Goal: Information Seeking & Learning: Learn about a topic

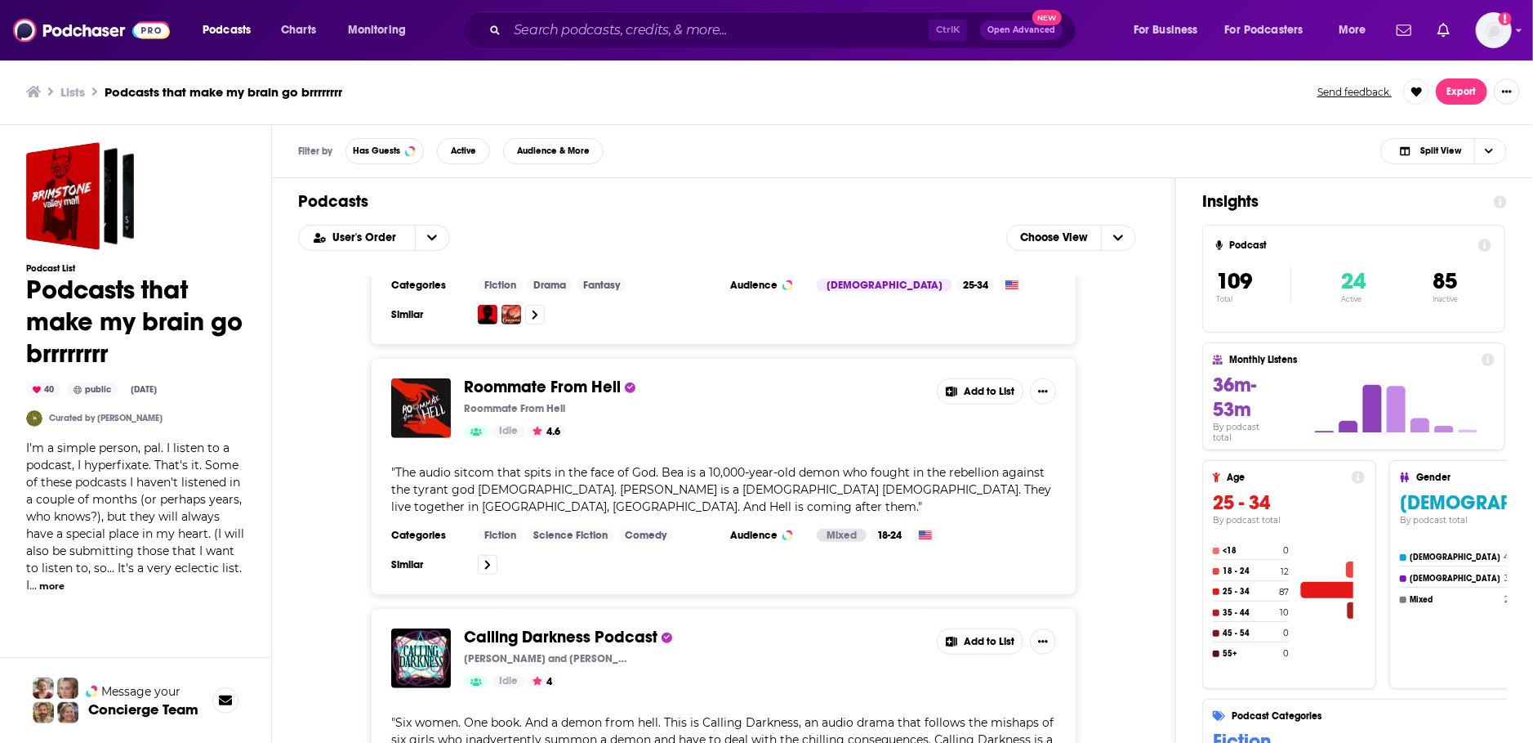
scroll to position [1028, 0]
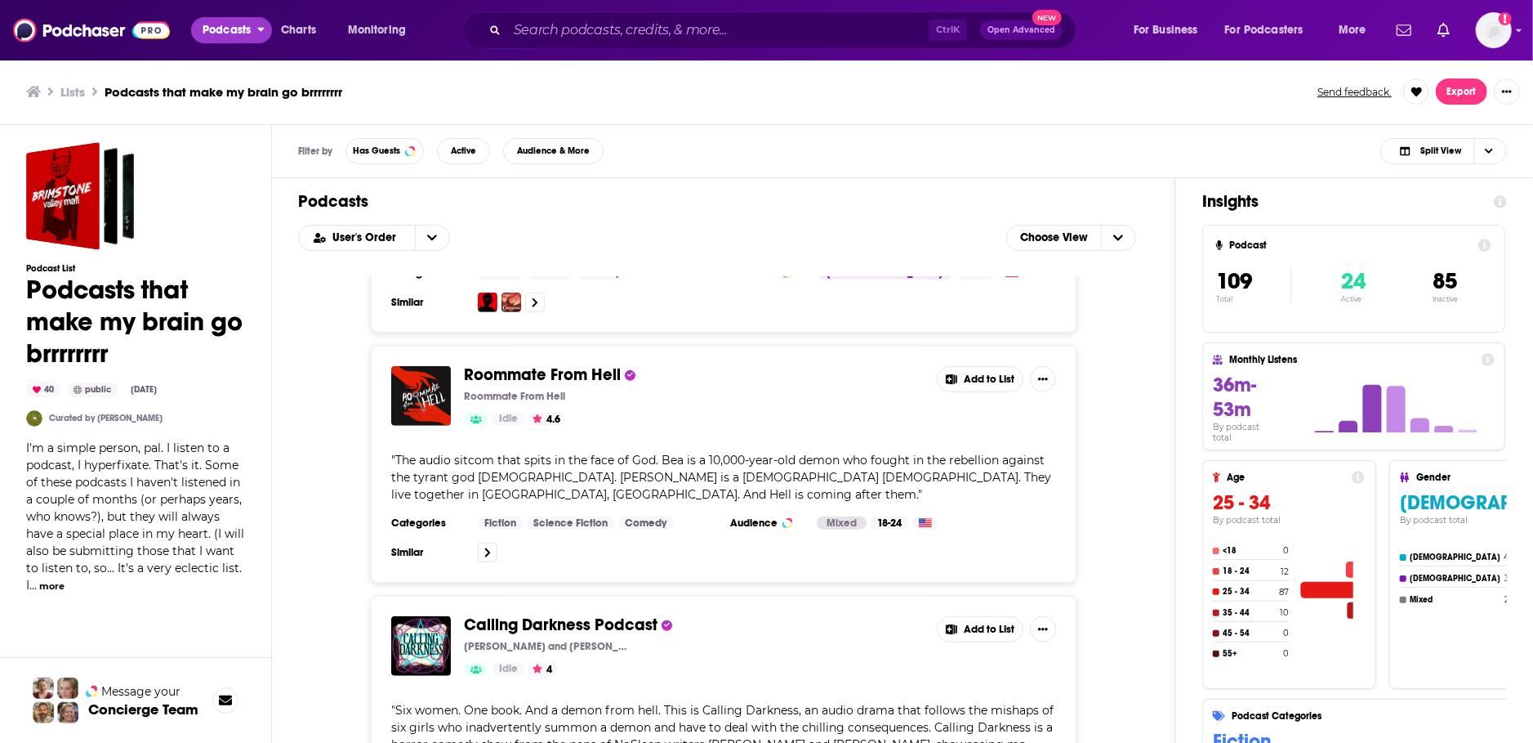
click at [219, 39] on span "Podcasts" at bounding box center [227, 30] width 48 height 23
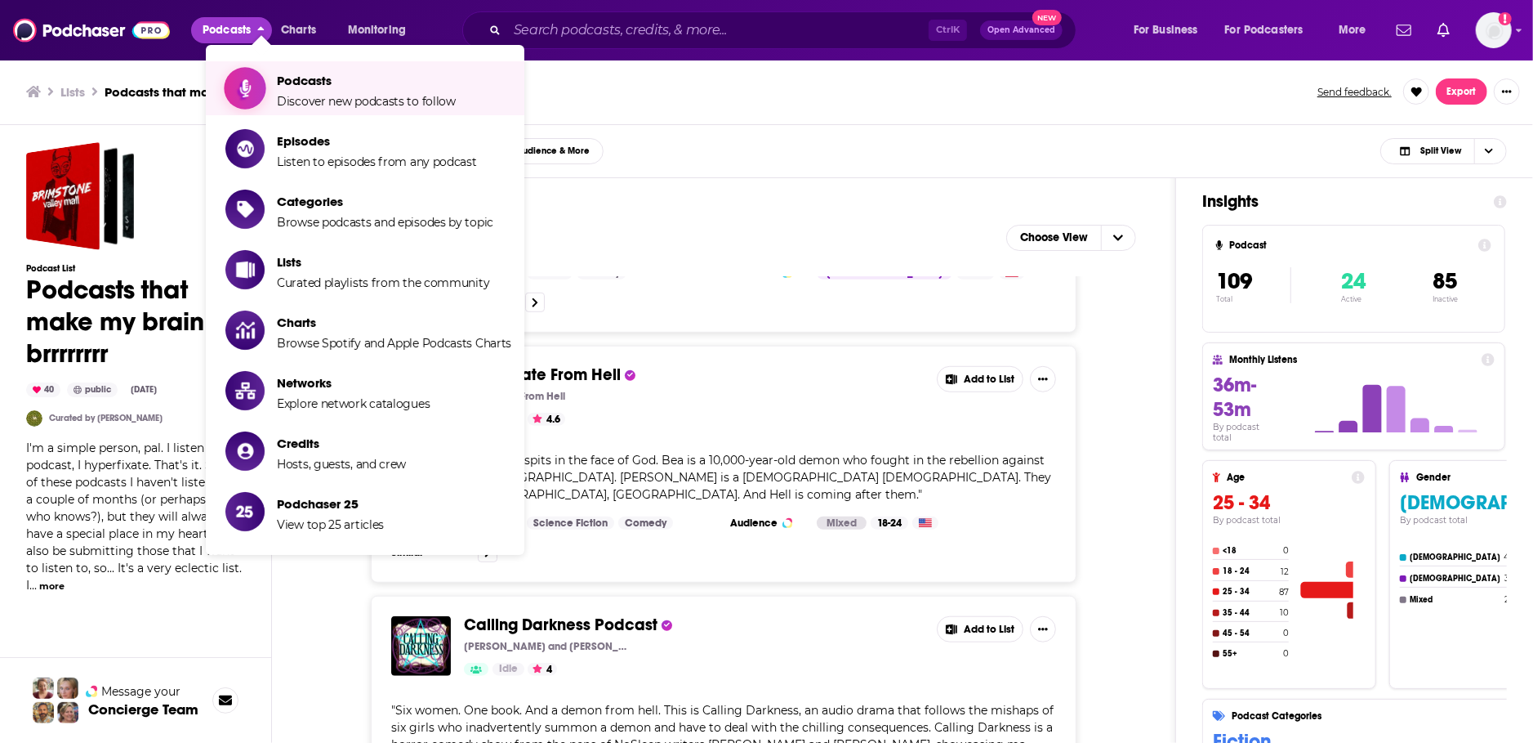
click at [300, 88] on span "Podcasts" at bounding box center [366, 81] width 179 height 16
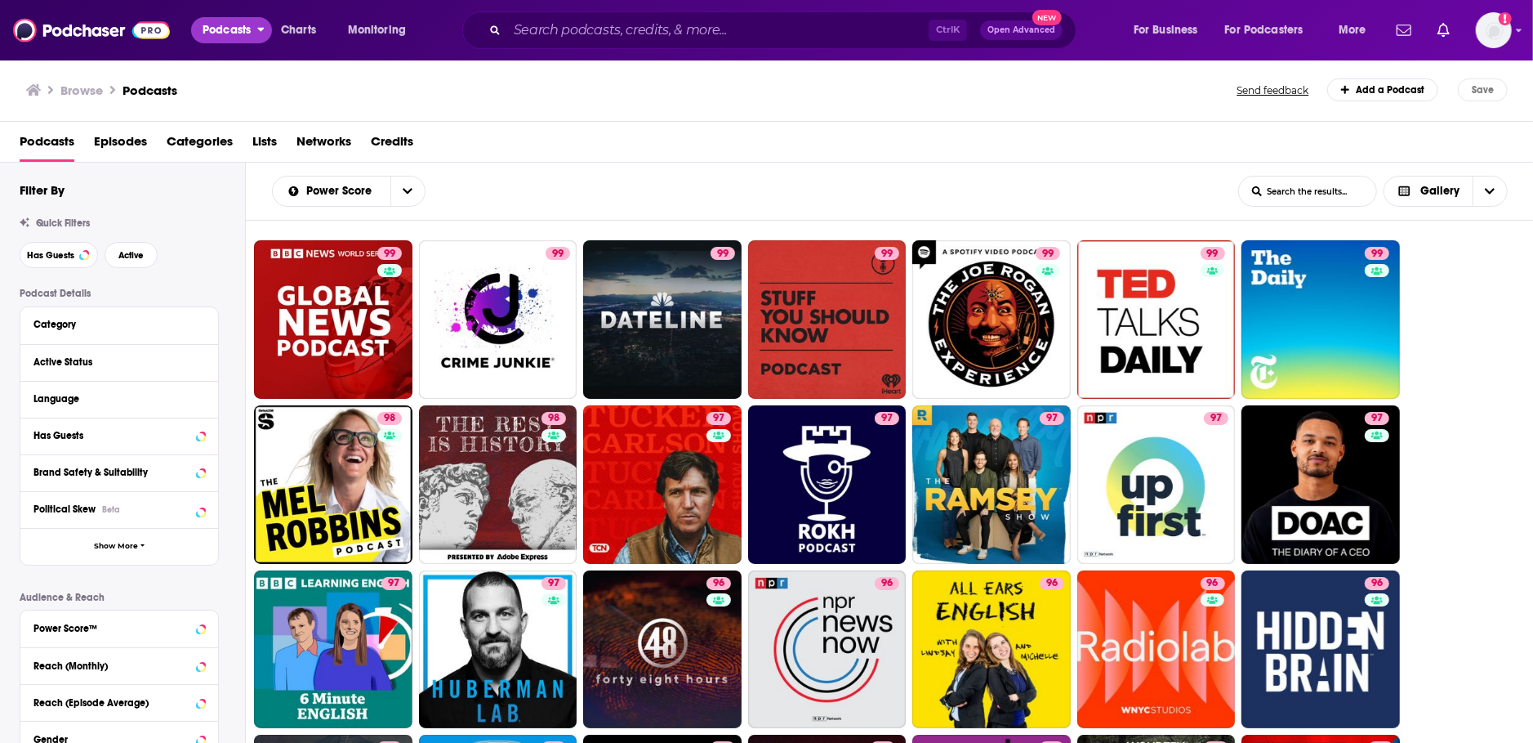
click at [234, 33] on span "Podcasts" at bounding box center [227, 30] width 48 height 23
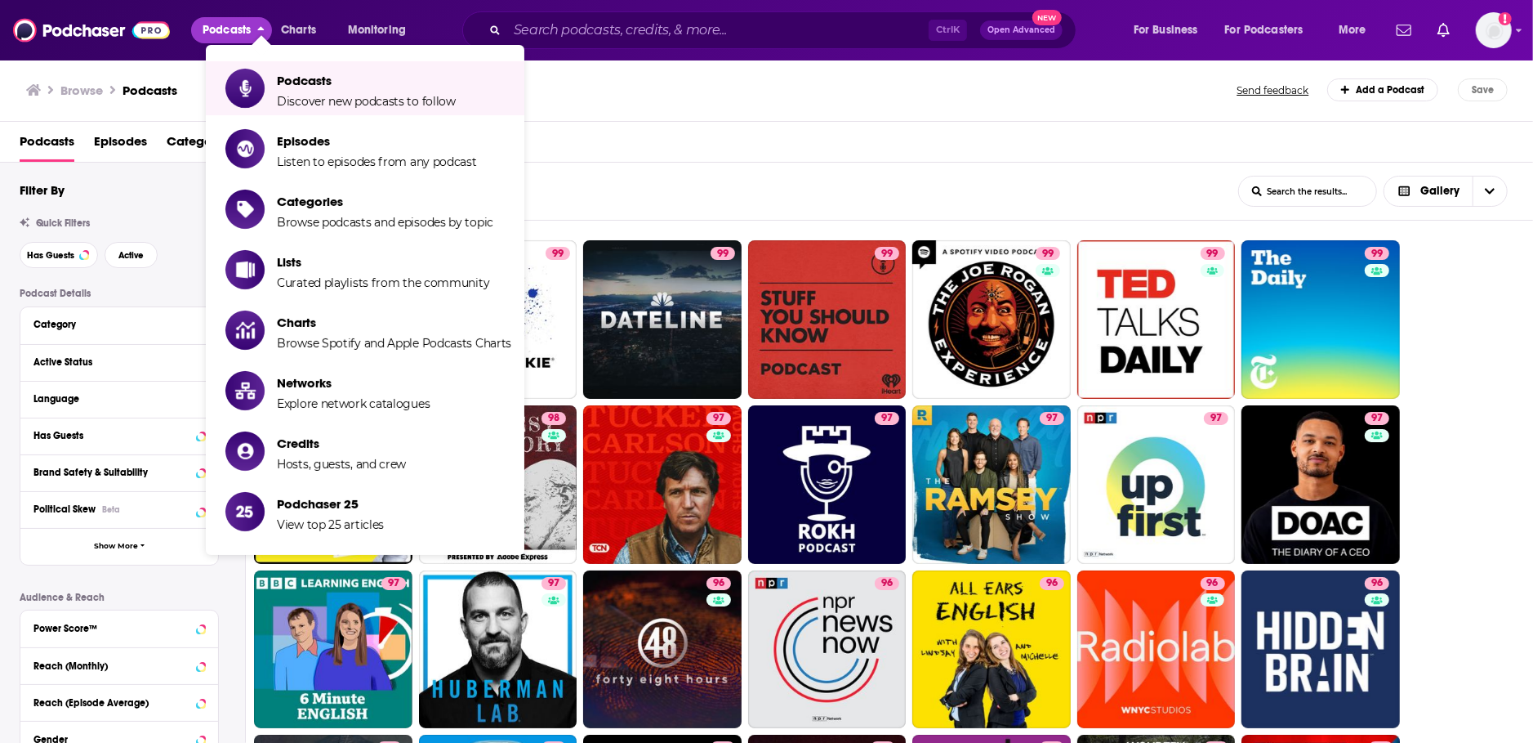
click at [692, 114] on div "Browse Podcasts Send feedback Add a Podcast Save" at bounding box center [767, 90] width 1534 height 63
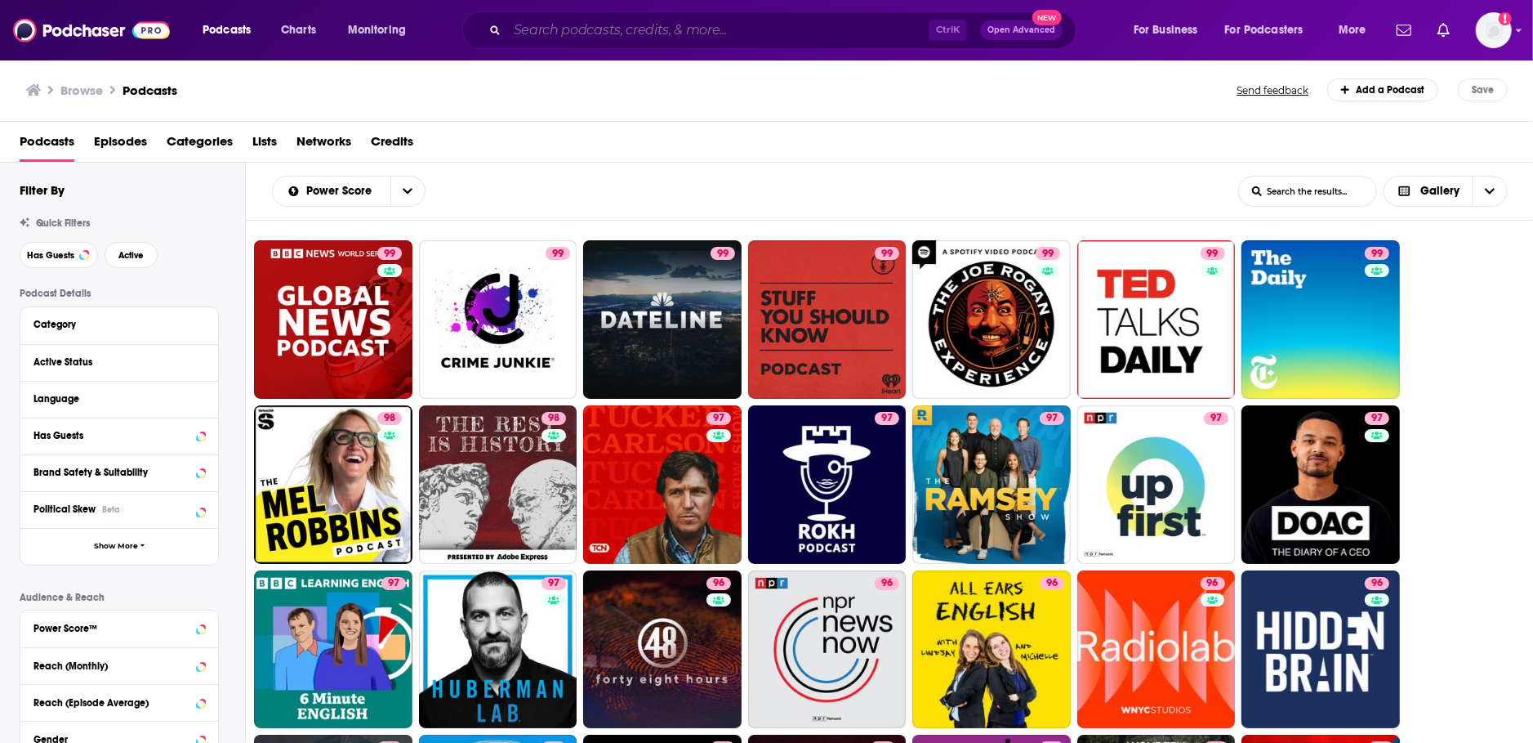
click at [603, 33] on input "Search podcasts, credits, & more..." at bounding box center [718, 30] width 422 height 26
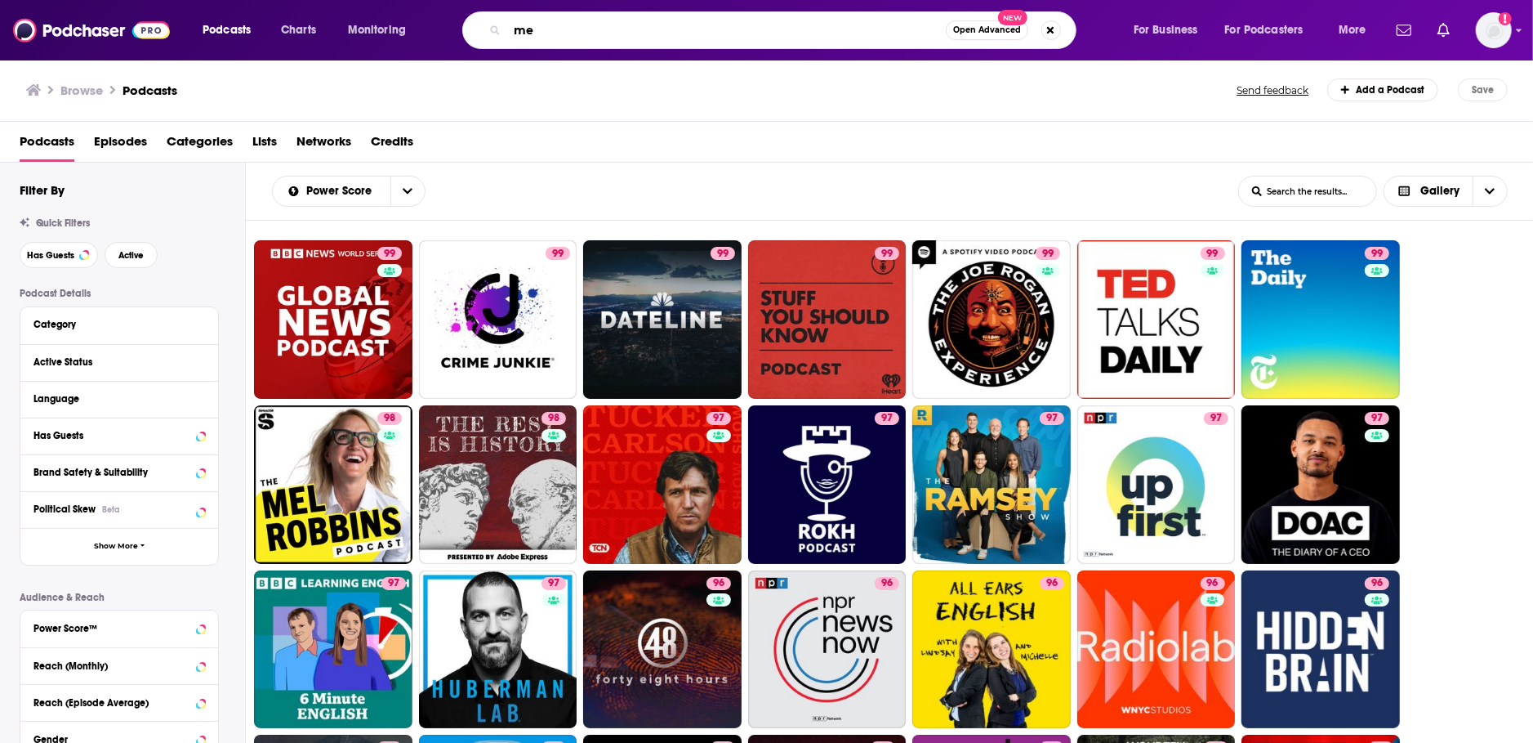
type input "m"
type input "humor"
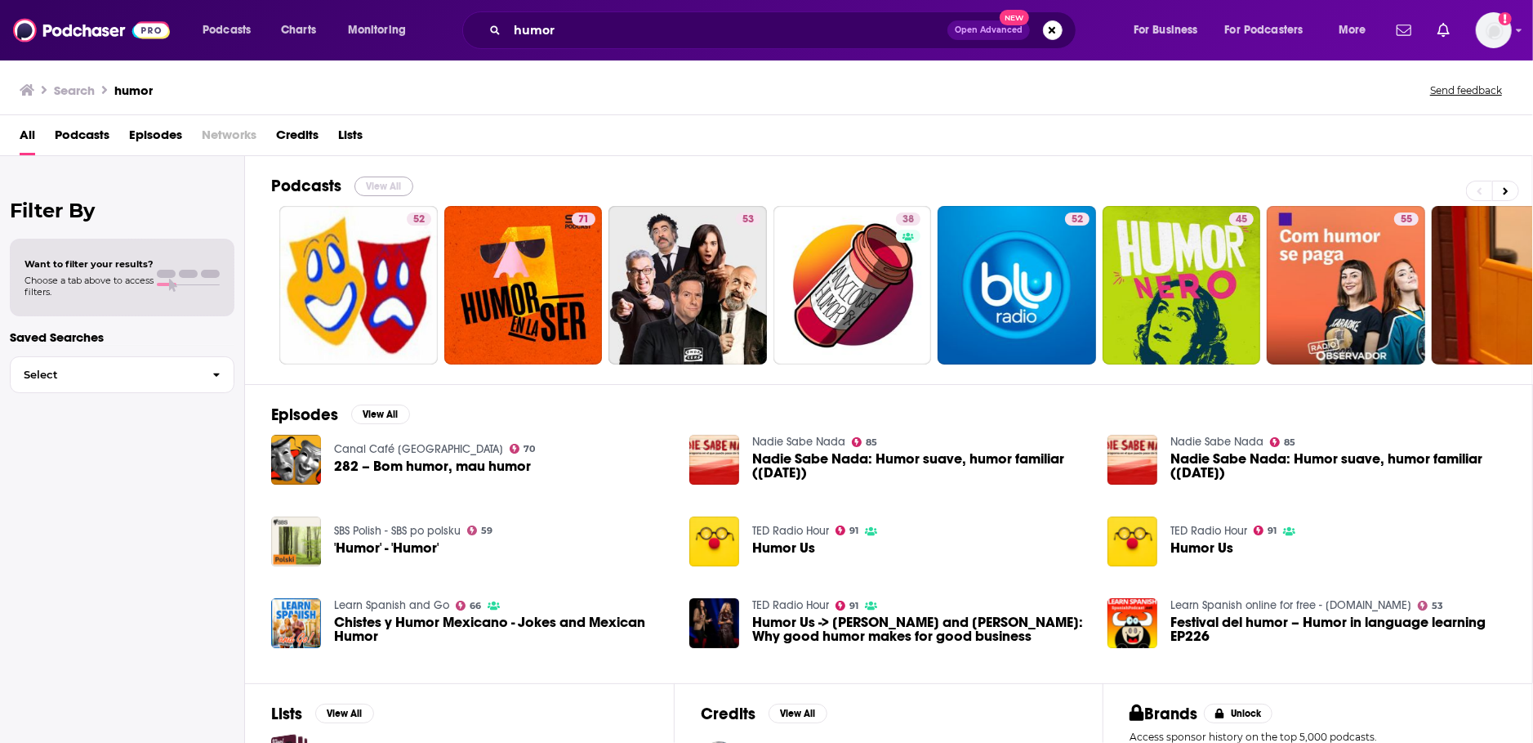
click at [386, 185] on button "View All" at bounding box center [384, 186] width 59 height 20
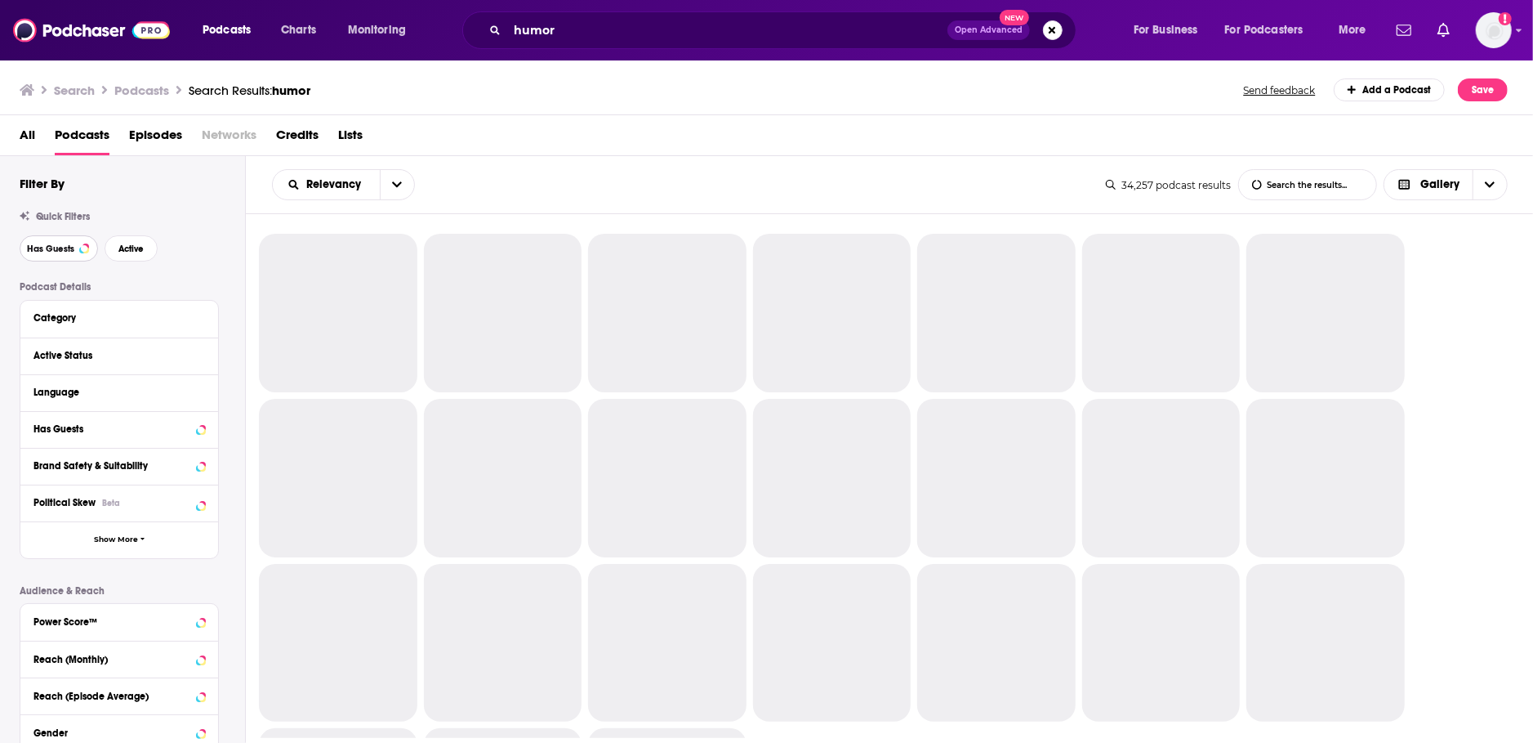
click at [65, 257] on button "Has Guests" at bounding box center [59, 248] width 78 height 26
click at [137, 253] on span "Active" at bounding box center [130, 248] width 25 height 9
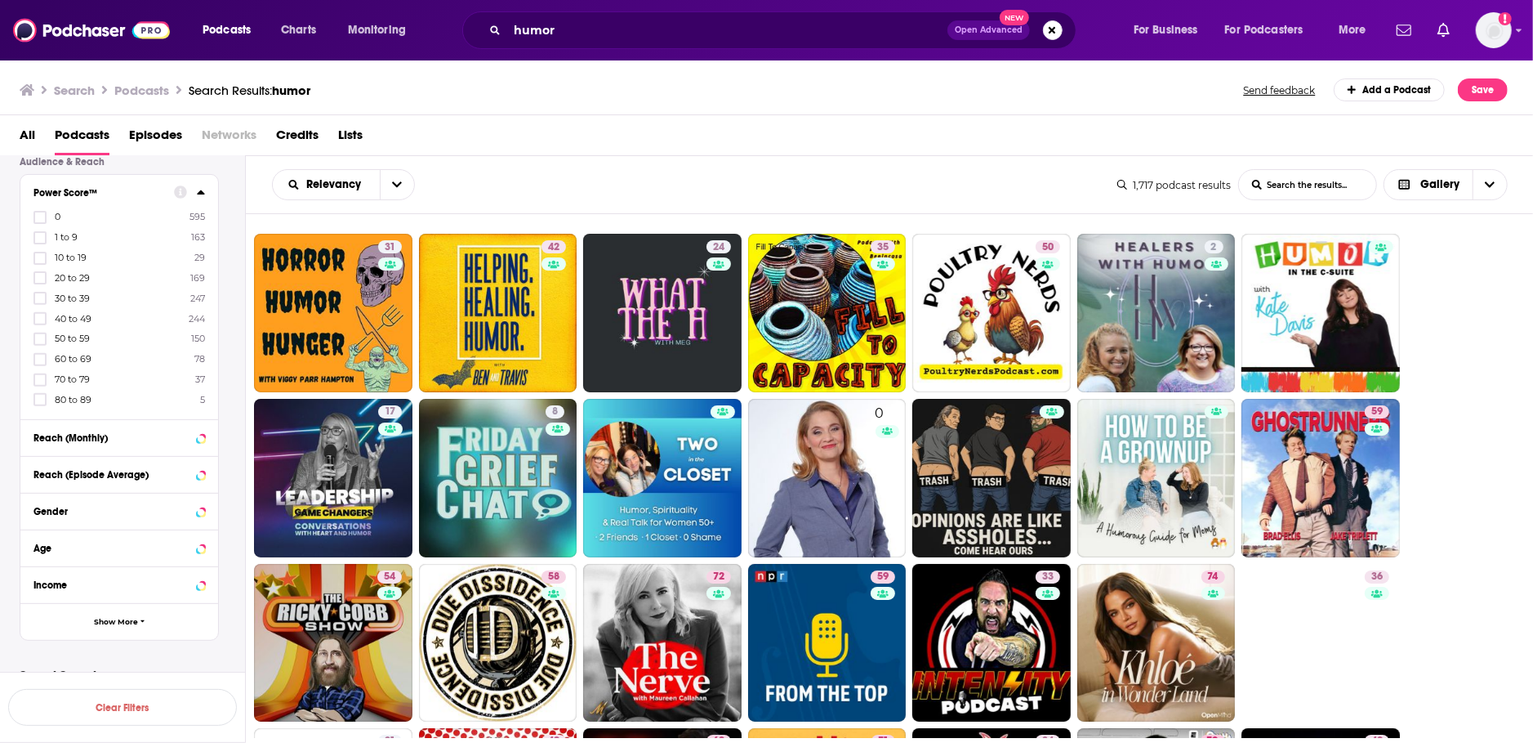
scroll to position [453, 0]
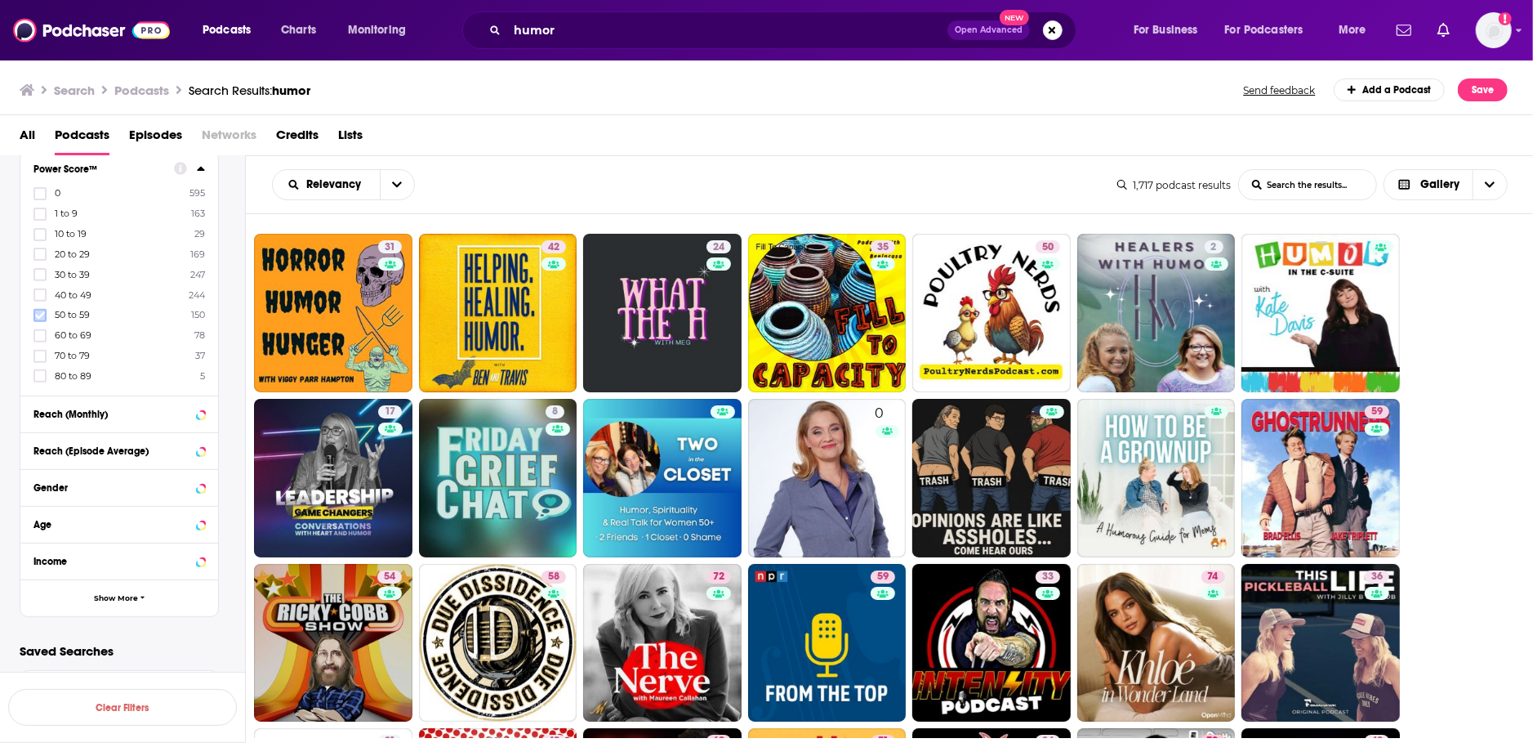
click at [38, 315] on icon at bounding box center [40, 315] width 10 height 10
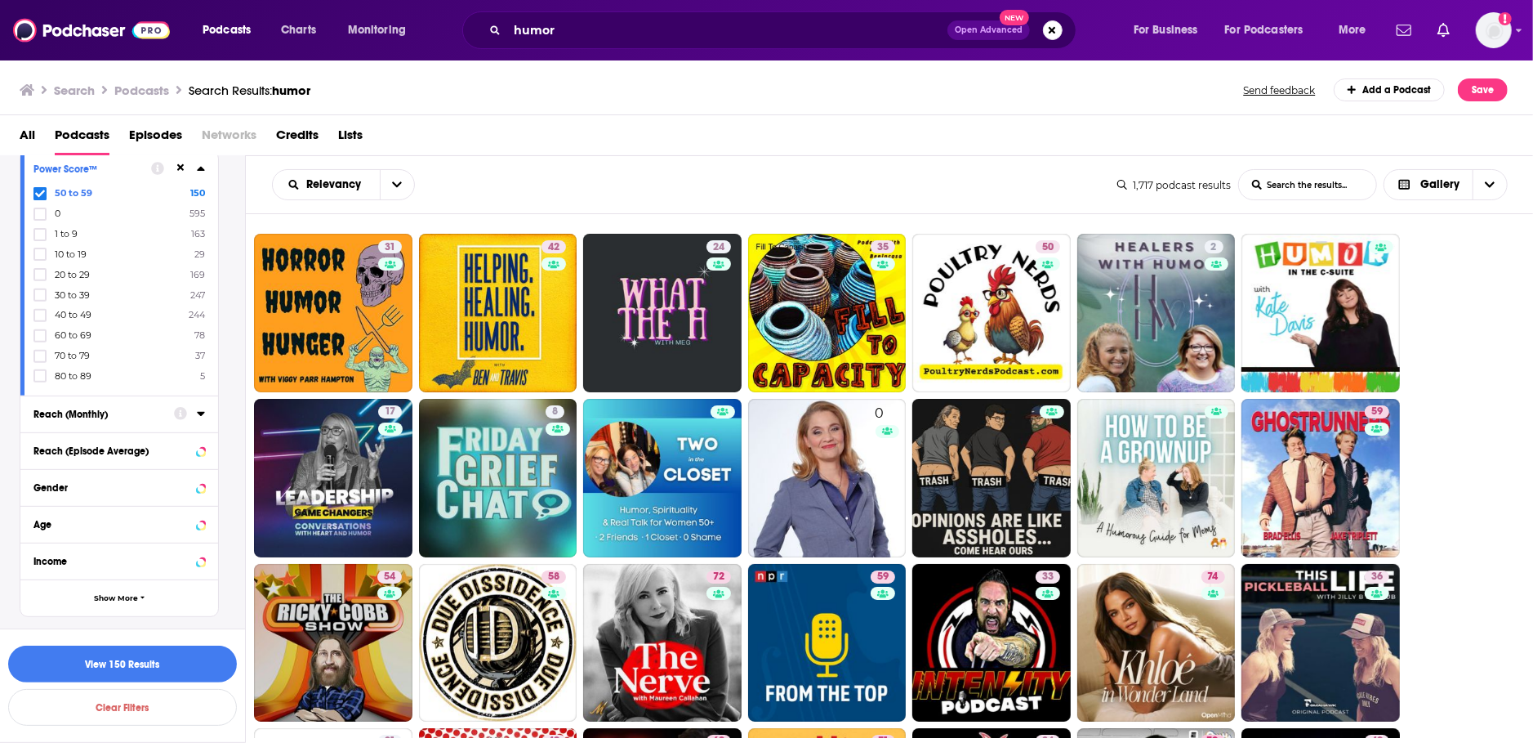
click at [197, 414] on icon at bounding box center [201, 413] width 8 height 13
click at [113, 593] on span "Show More" at bounding box center [116, 597] width 44 height 9
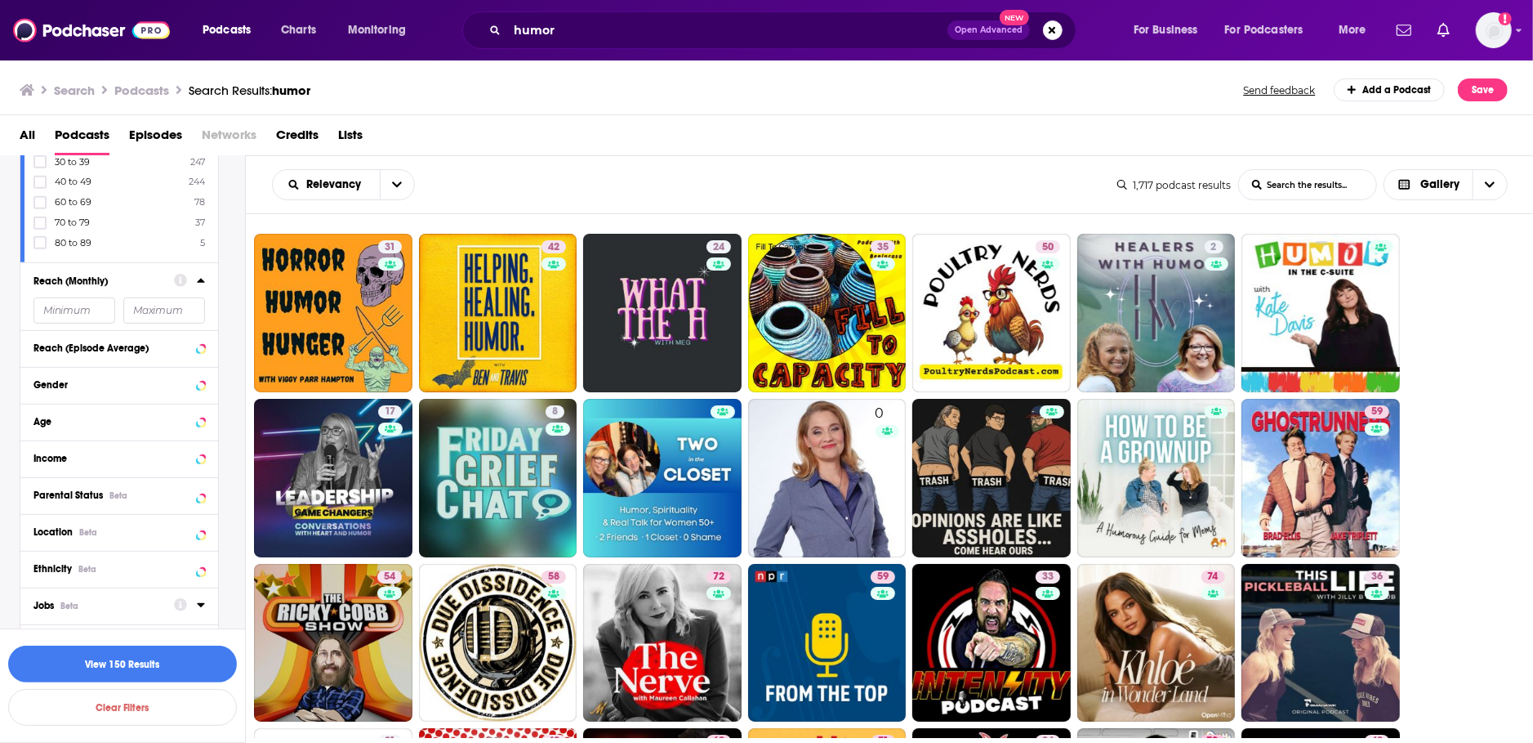
scroll to position [741, 0]
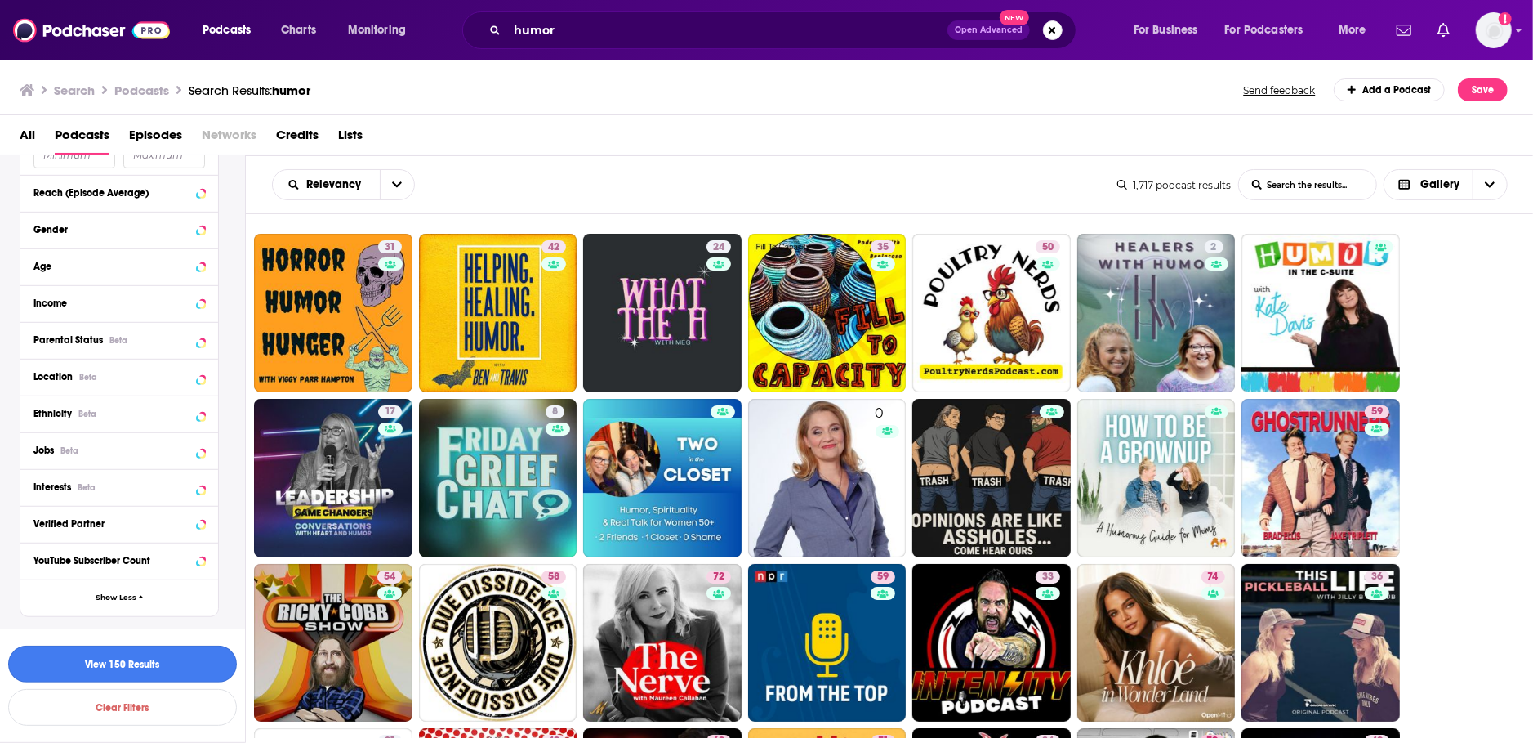
click at [107, 655] on button "View 150 Results" at bounding box center [122, 663] width 229 height 37
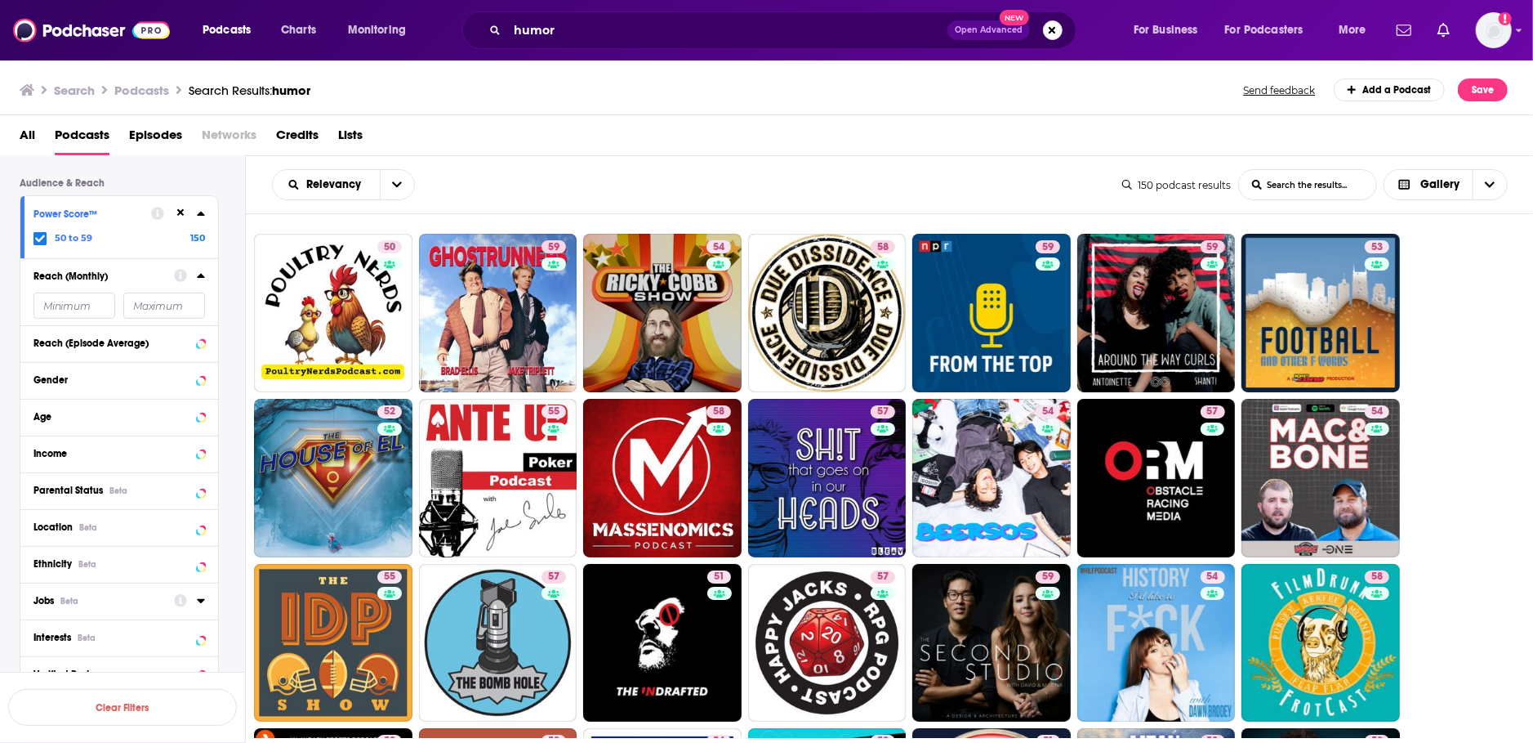
scroll to position [373, 0]
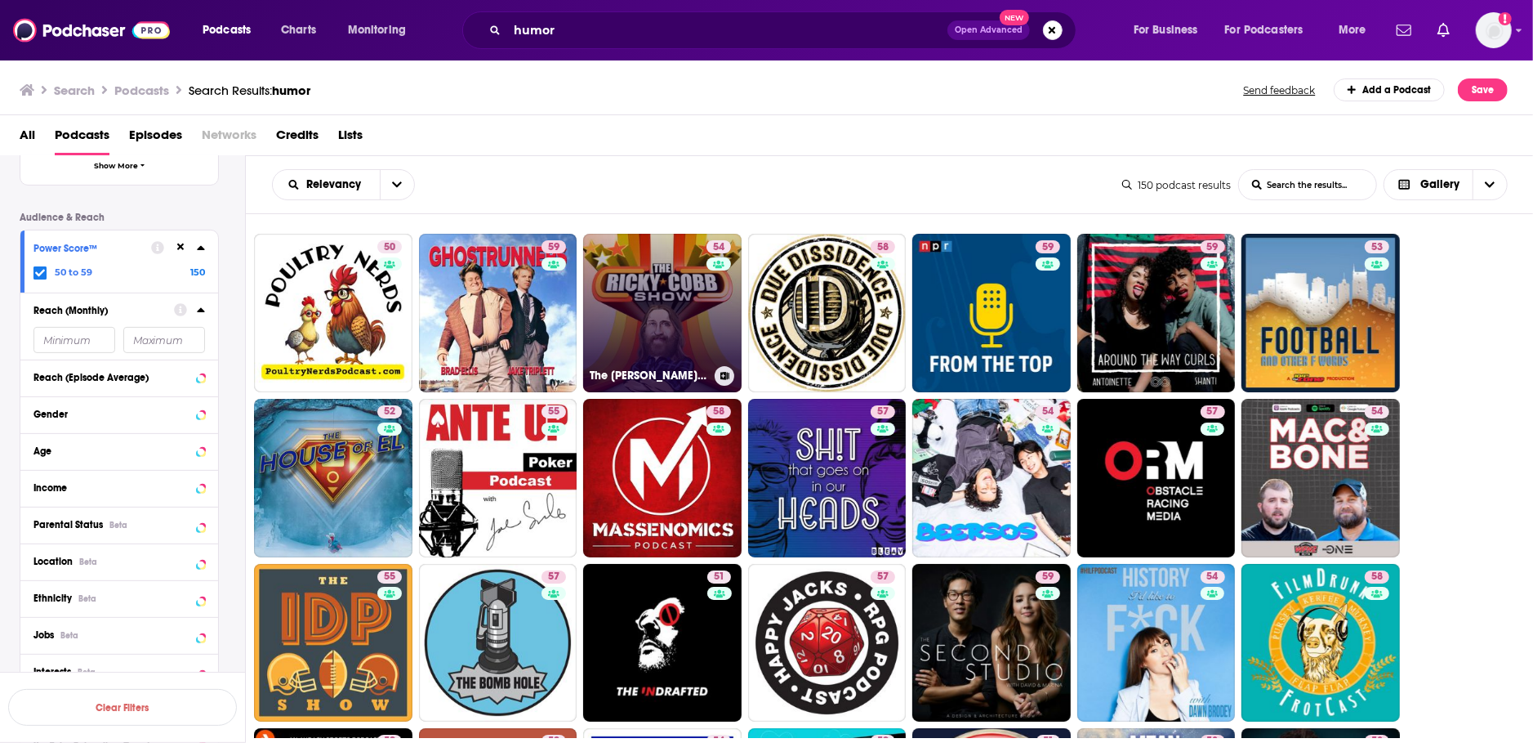
click at [649, 287] on link "54 The [PERSON_NAME] Show" at bounding box center [662, 313] width 158 height 158
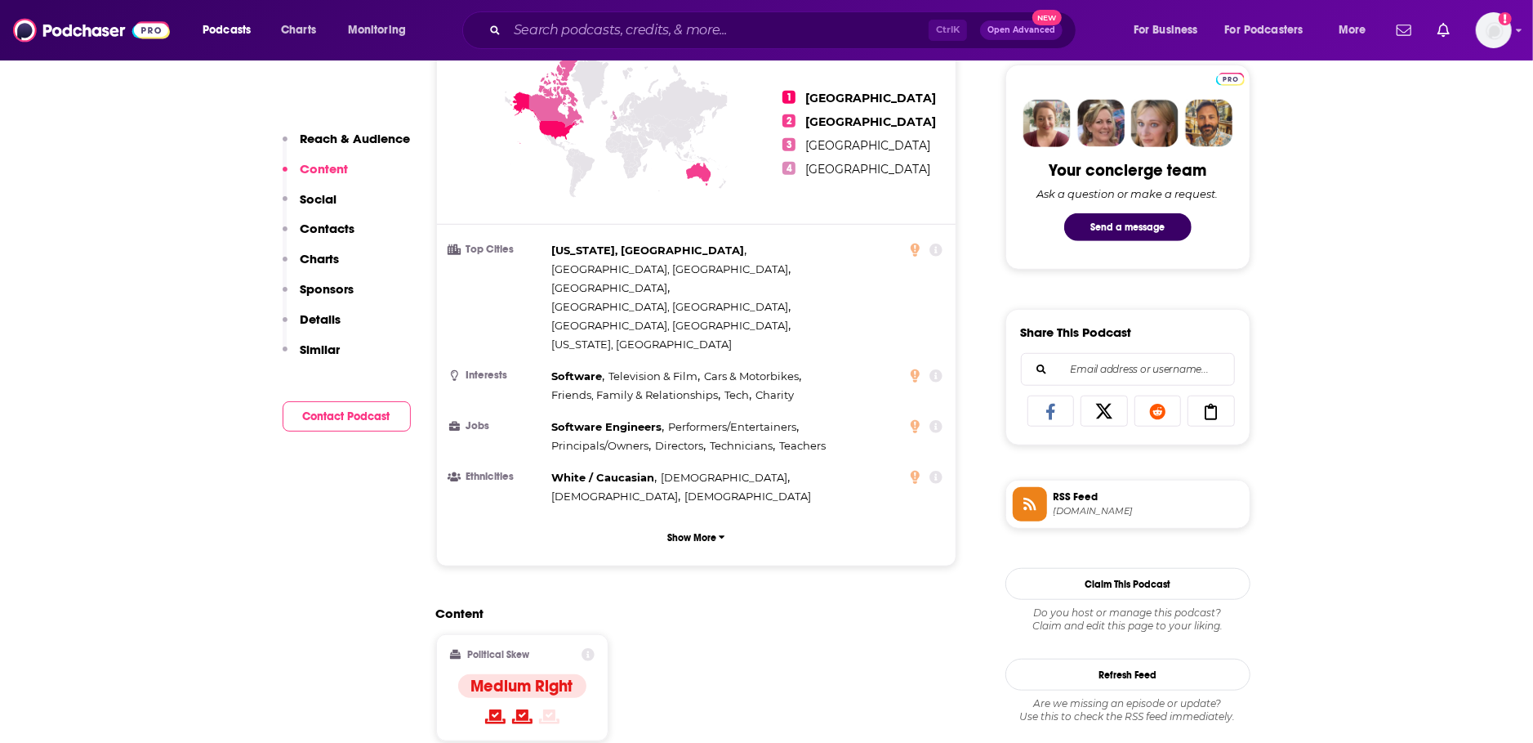
scroll to position [345, 0]
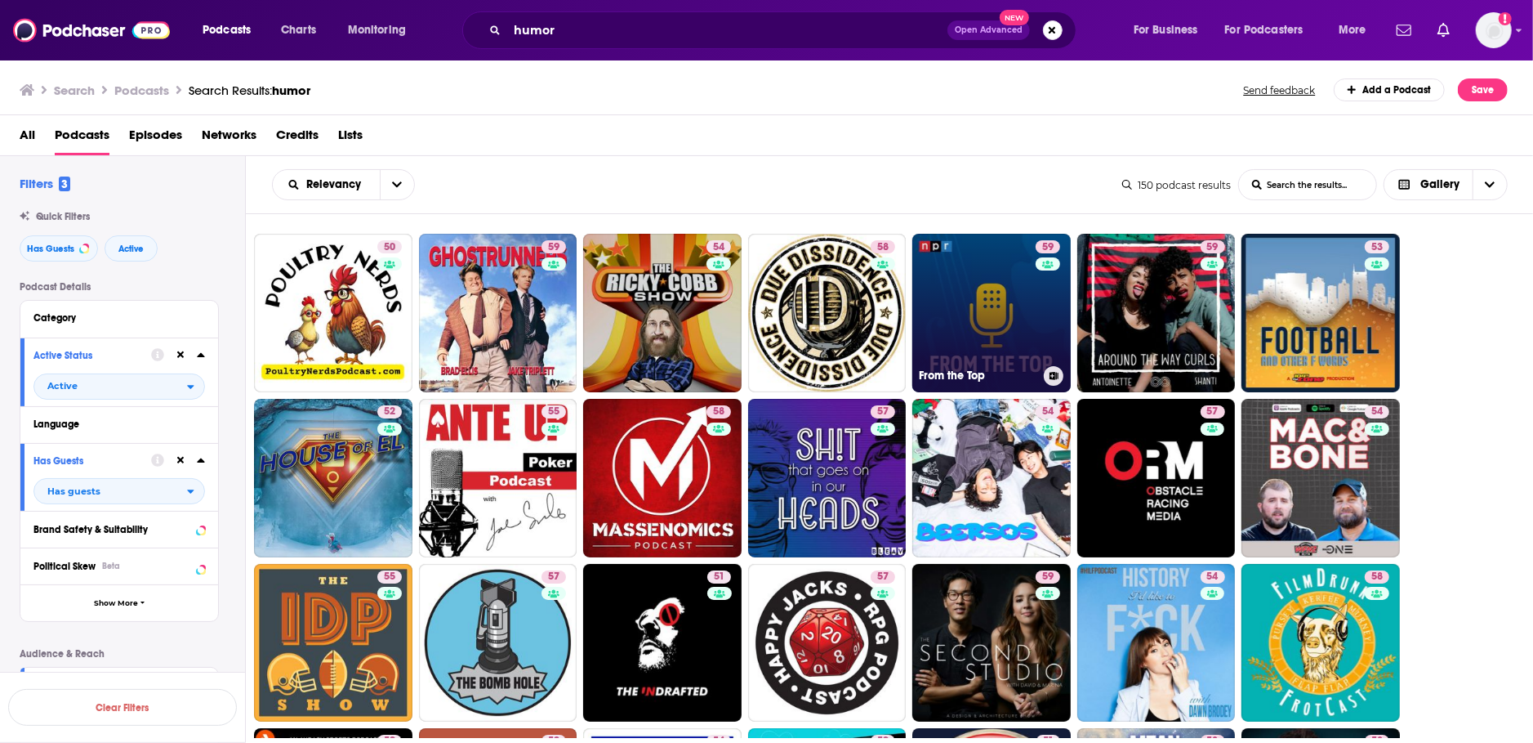
click at [985, 301] on link "59 From the Top" at bounding box center [992, 313] width 158 height 158
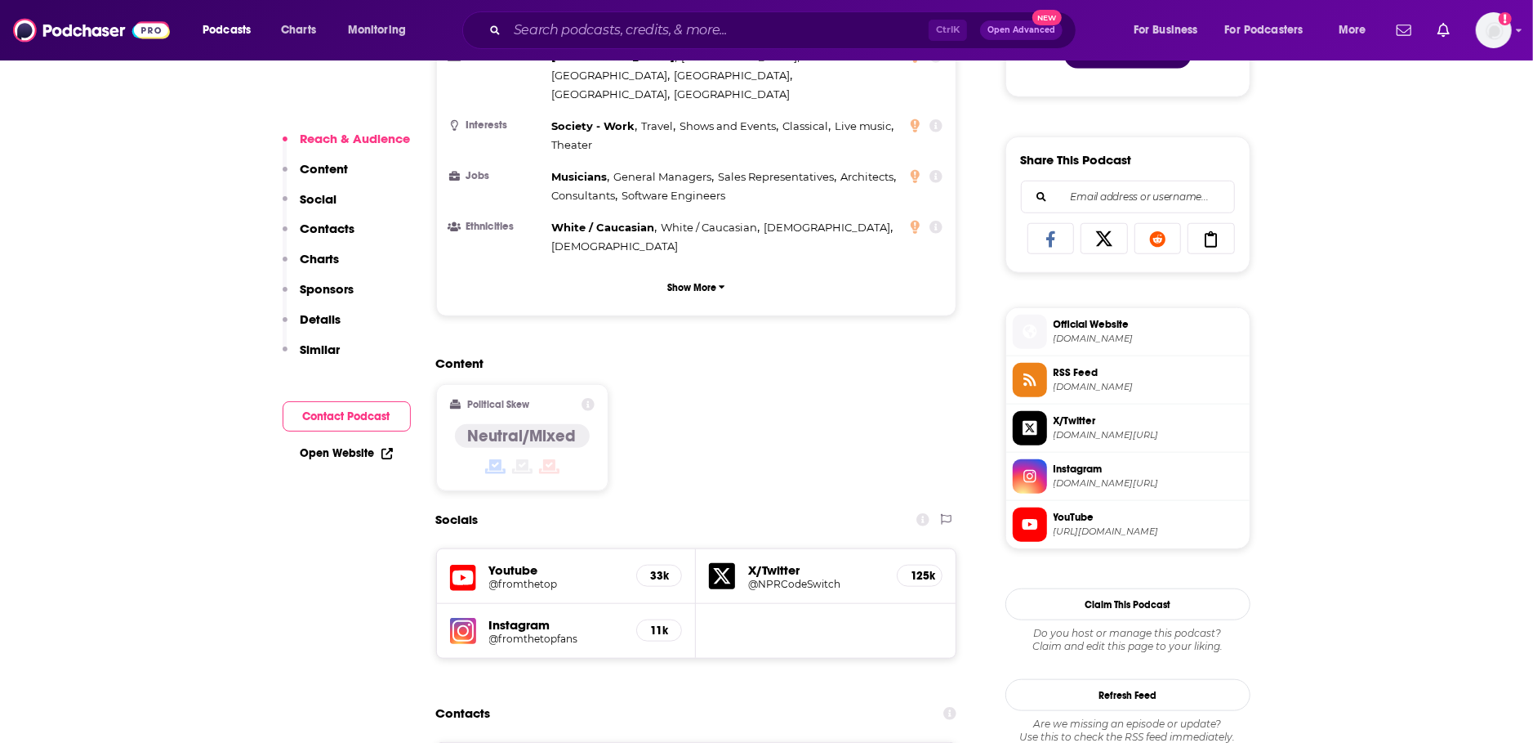
scroll to position [1380, 0]
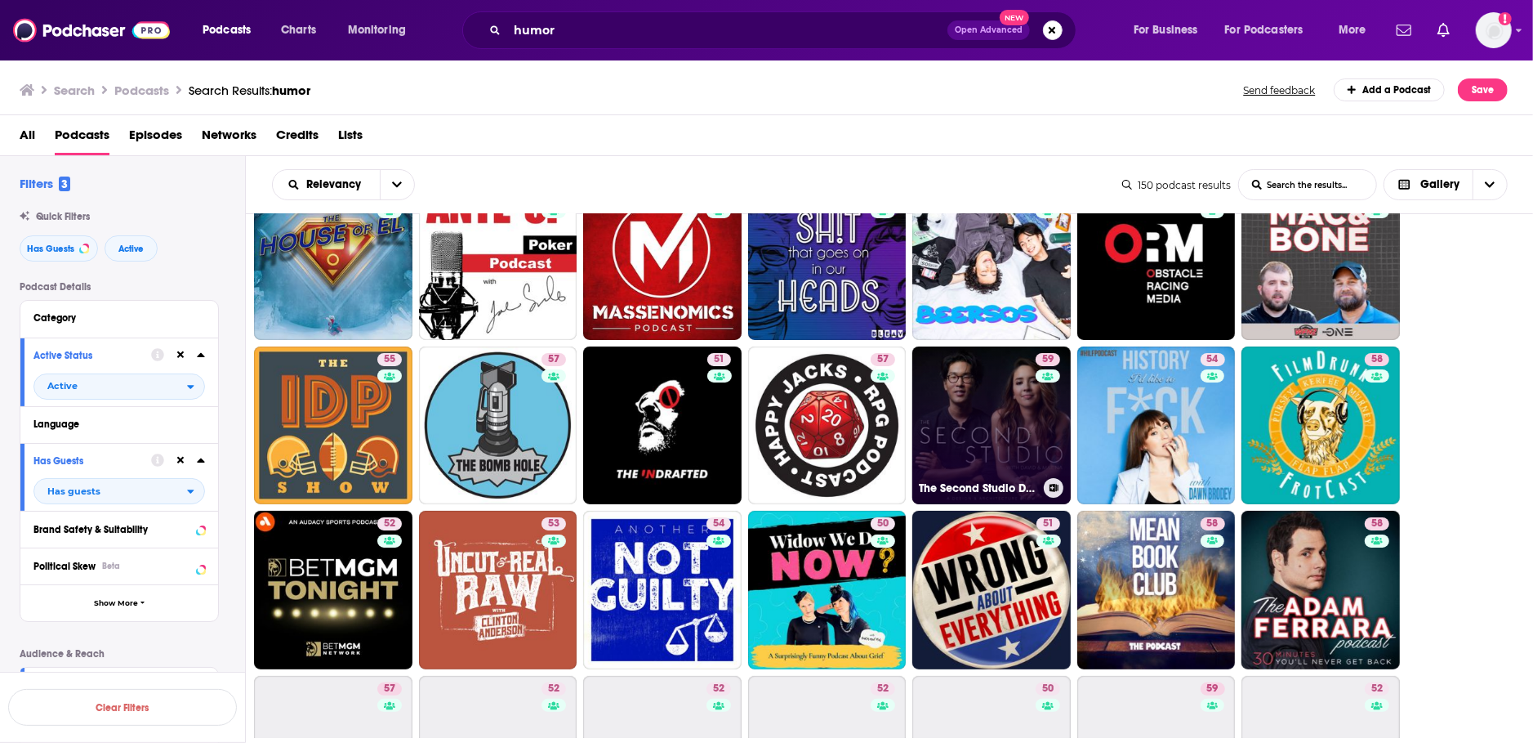
scroll to position [280, 0]
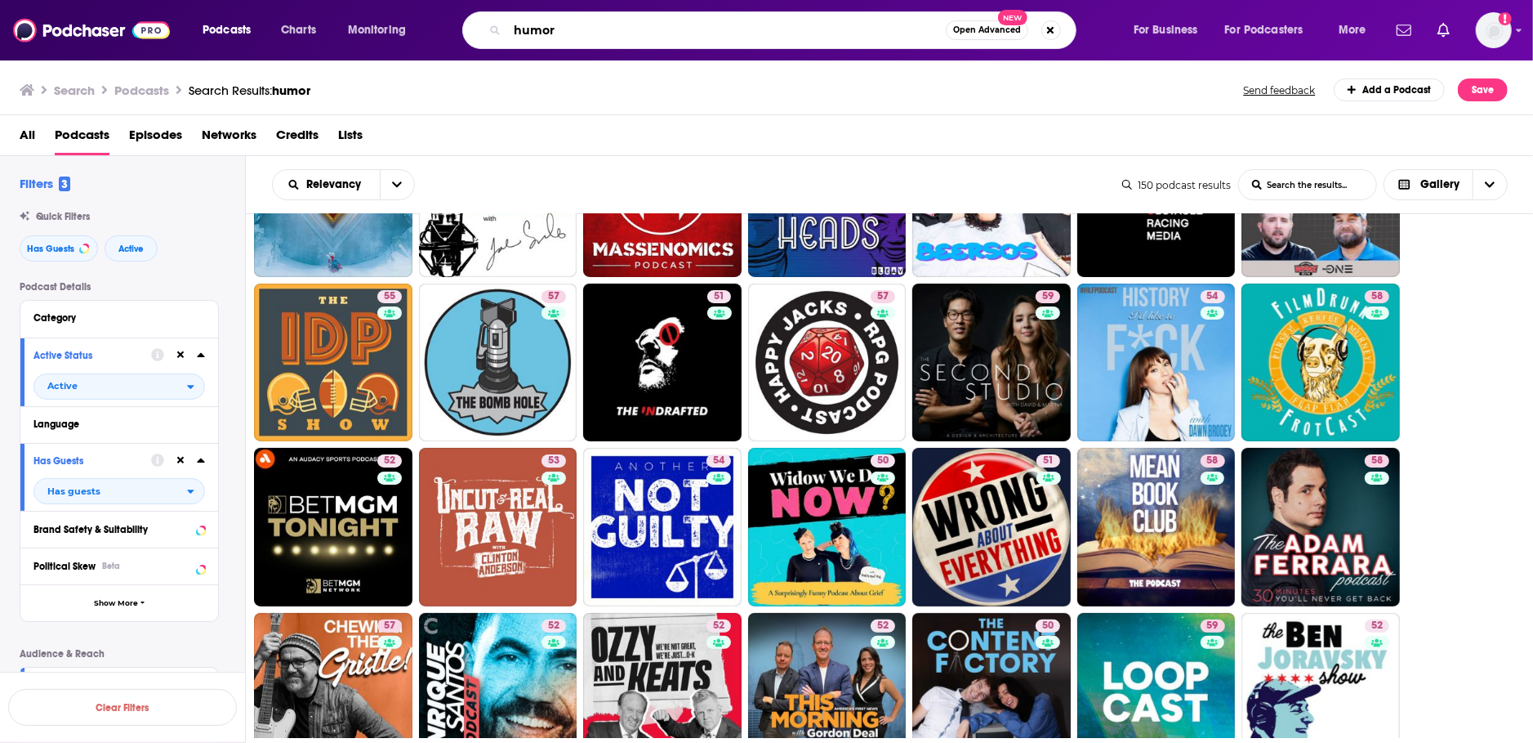
click at [675, 26] on input "humor" at bounding box center [726, 30] width 439 height 26
drag, startPoint x: 750, startPoint y: 38, endPoint x: 404, endPoint y: 26, distance: 345.8
click at [507, 26] on input "humor" at bounding box center [726, 30] width 439 height 26
type input "funny in failure"
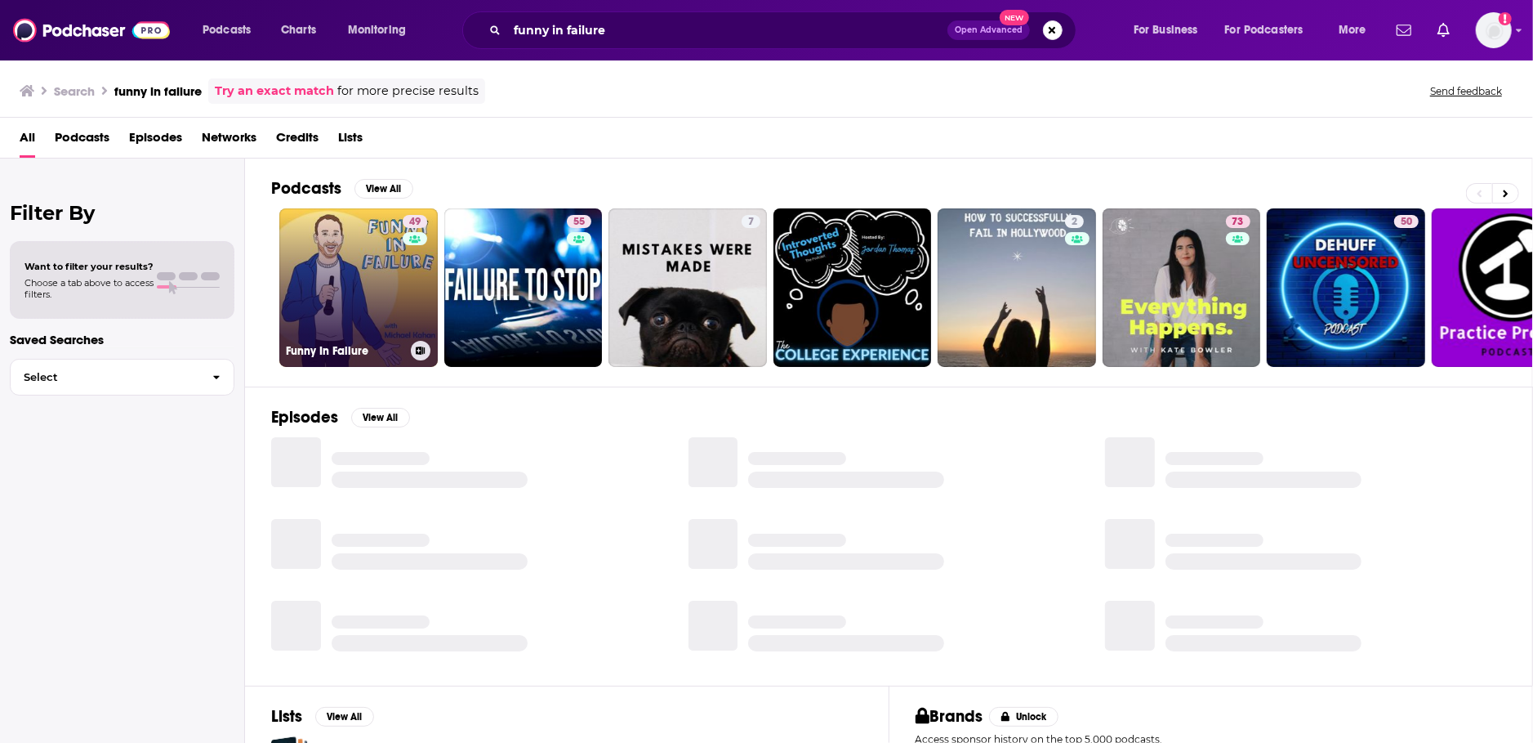
click at [333, 270] on link "49 Funny In Failure" at bounding box center [358, 287] width 158 height 158
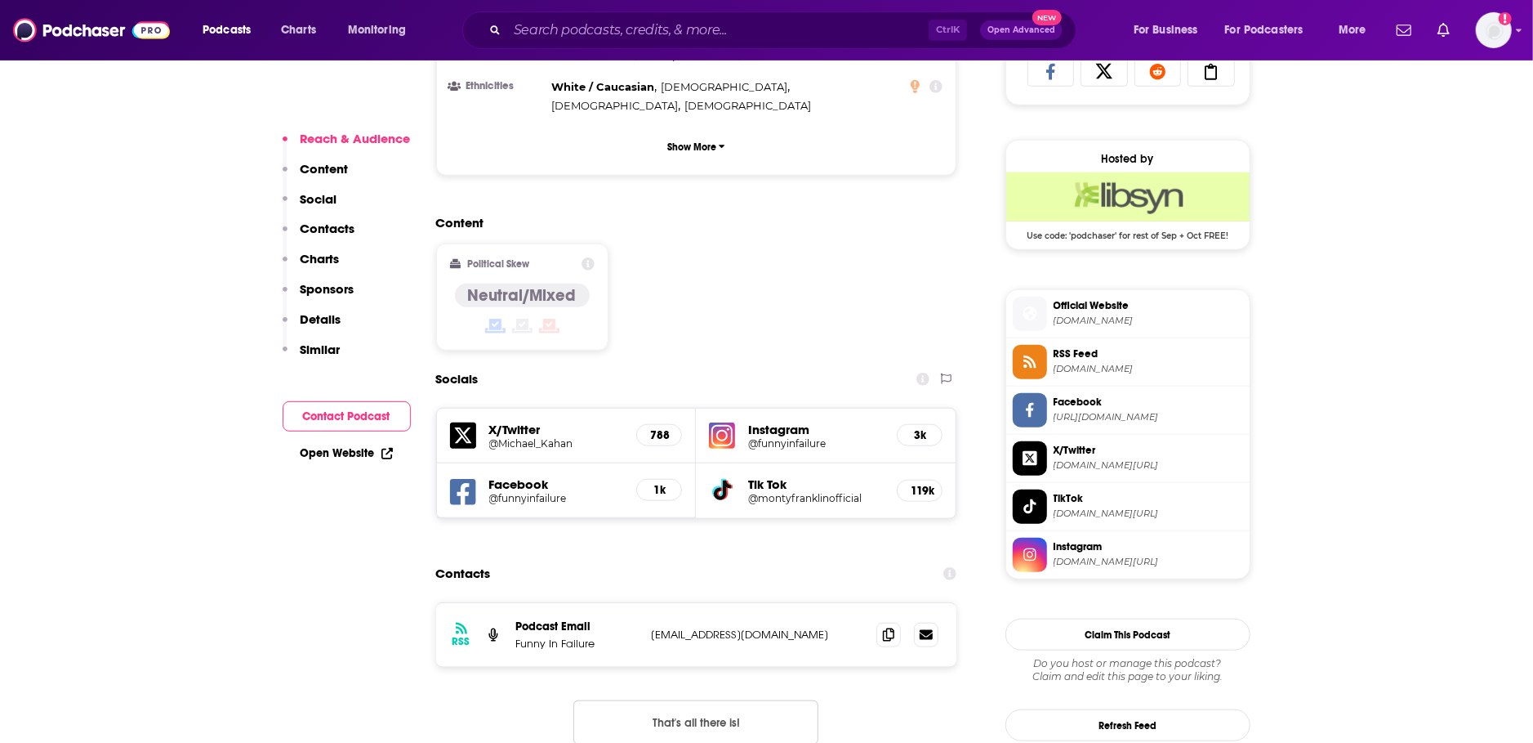
scroll to position [1207, 0]
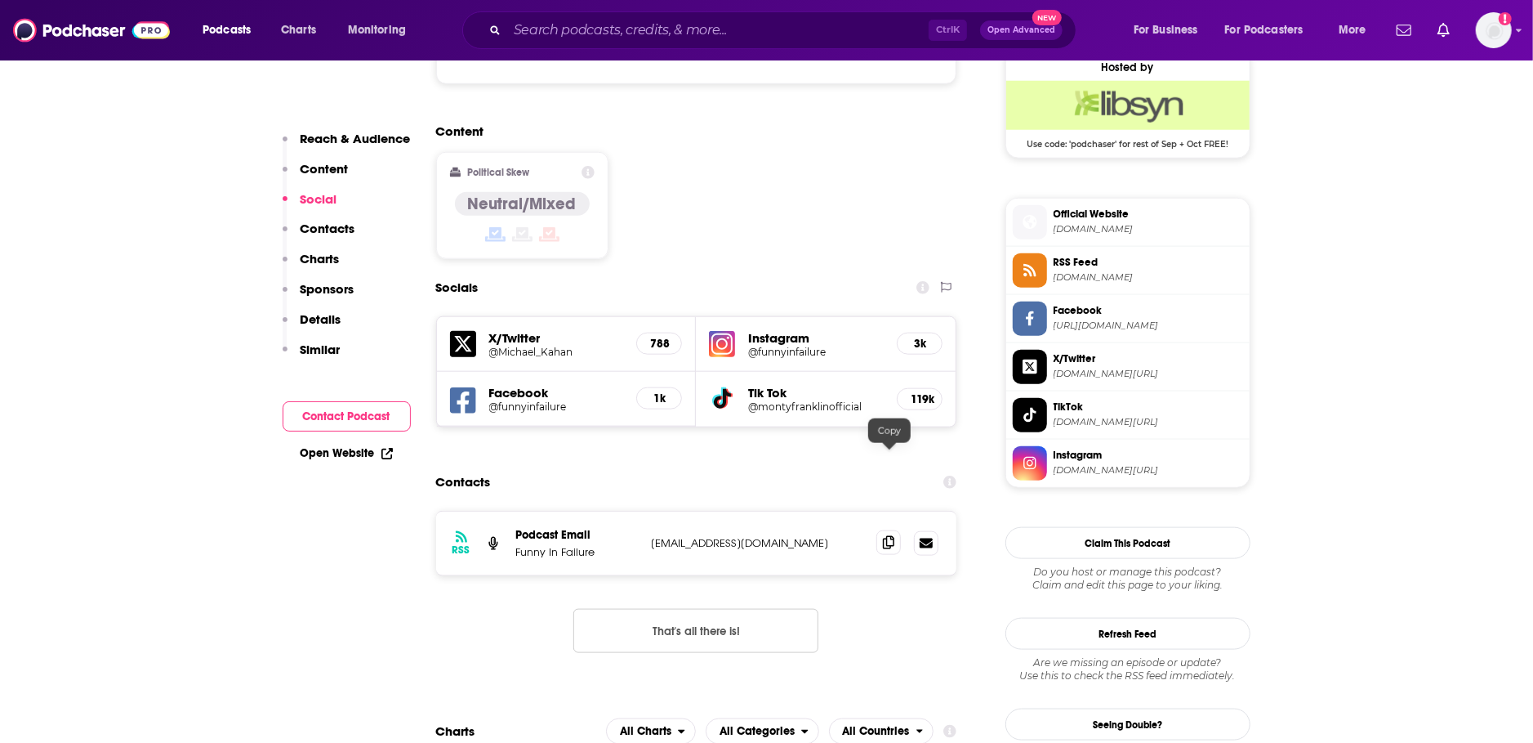
click at [886, 536] on icon at bounding box center [888, 542] width 11 height 13
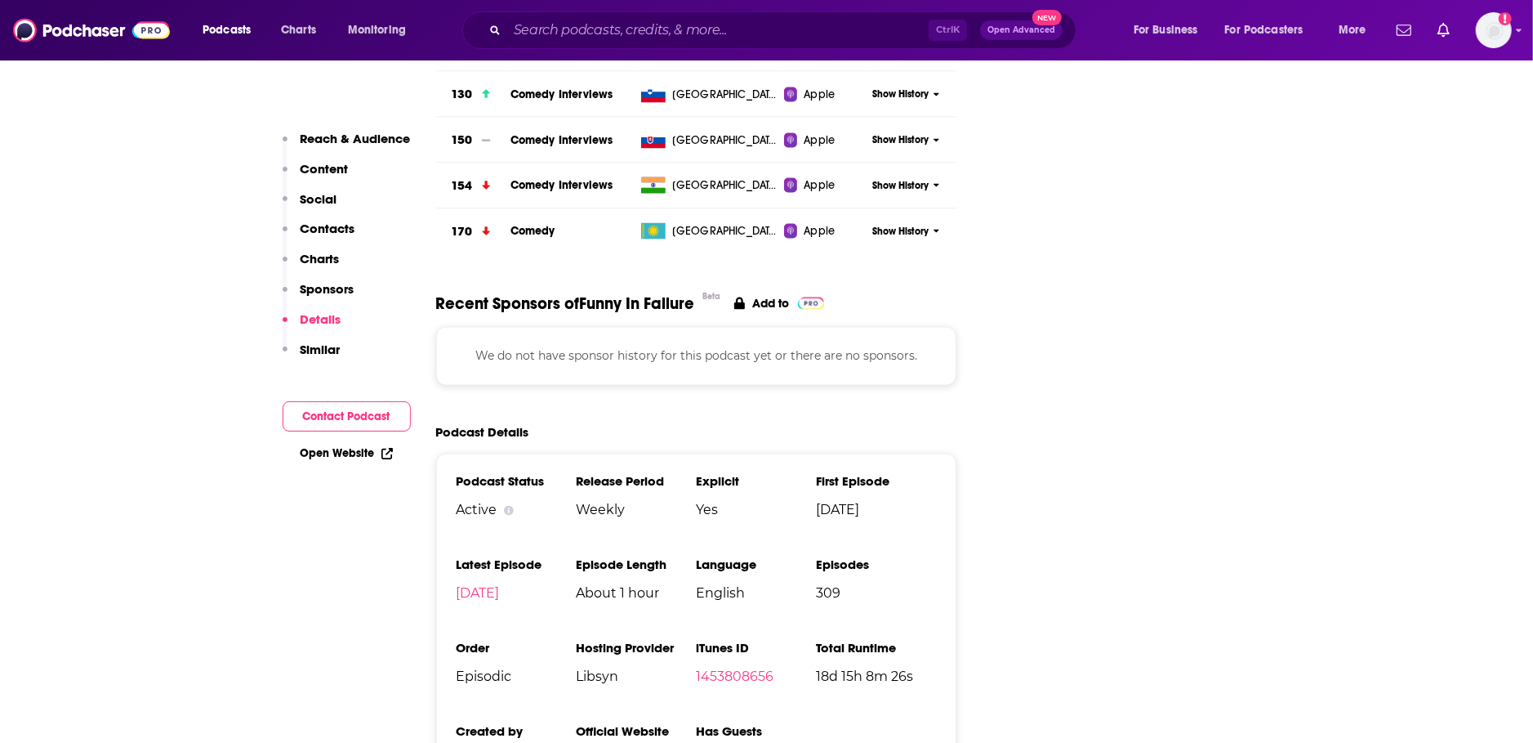
scroll to position [1380, 0]
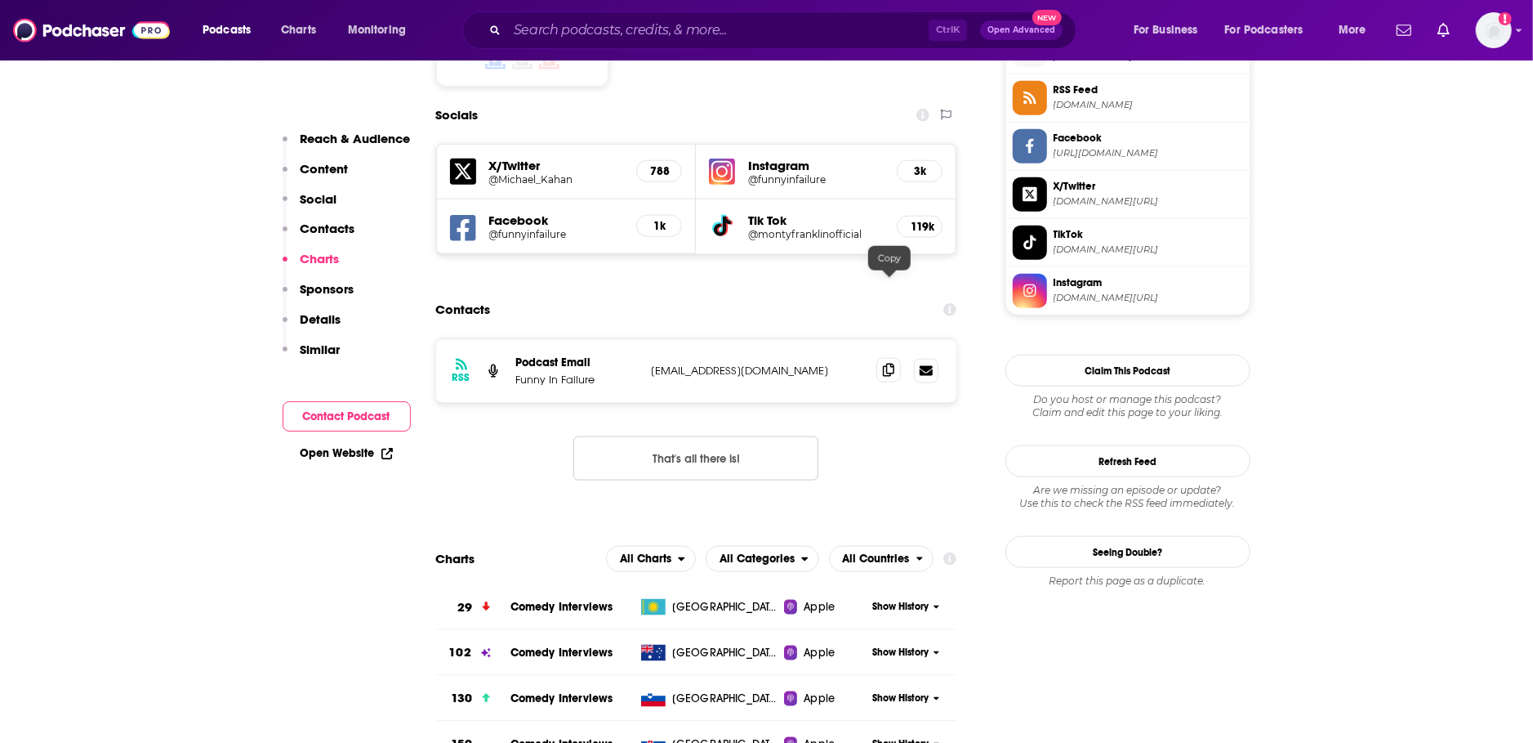
click at [885, 364] on icon at bounding box center [888, 370] width 11 height 13
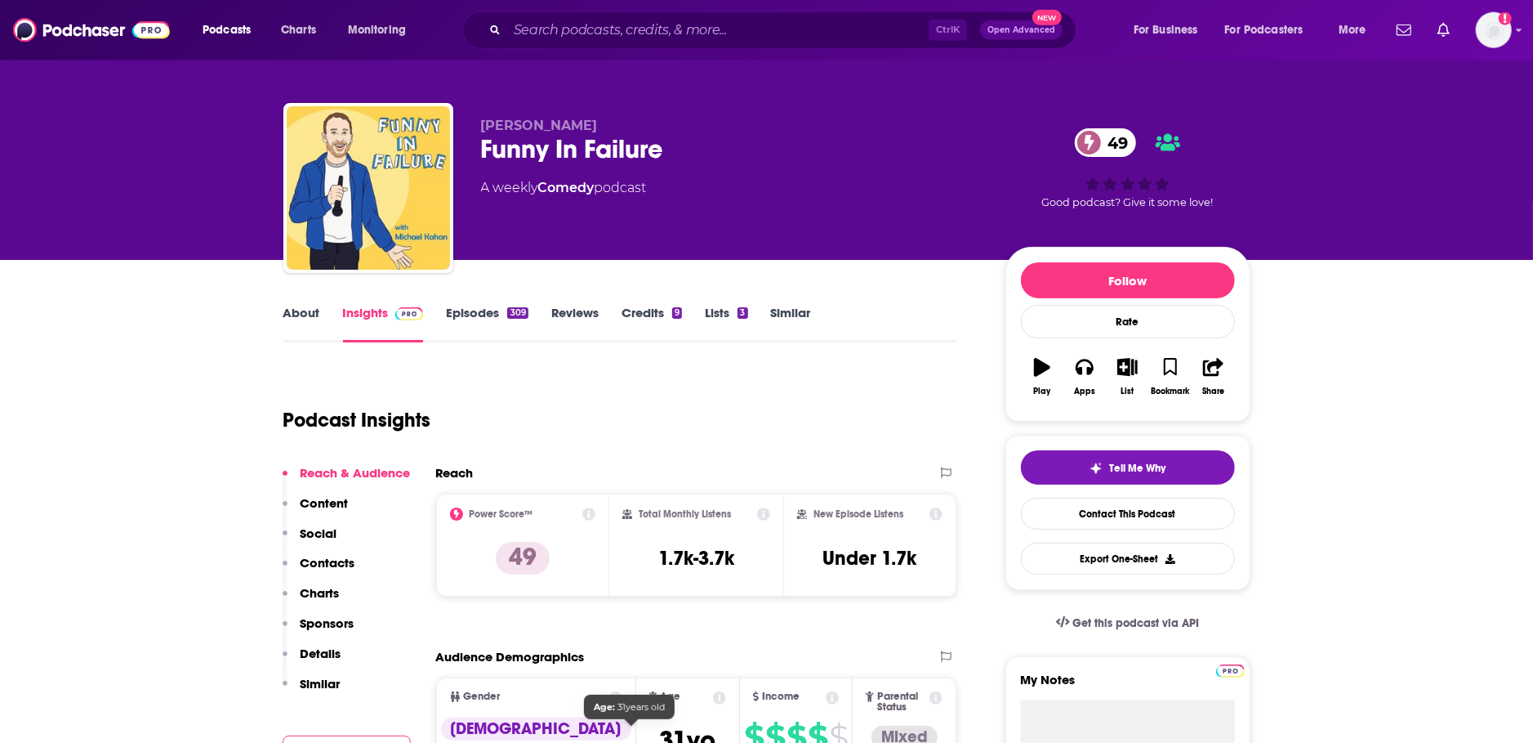
scroll to position [0, 0]
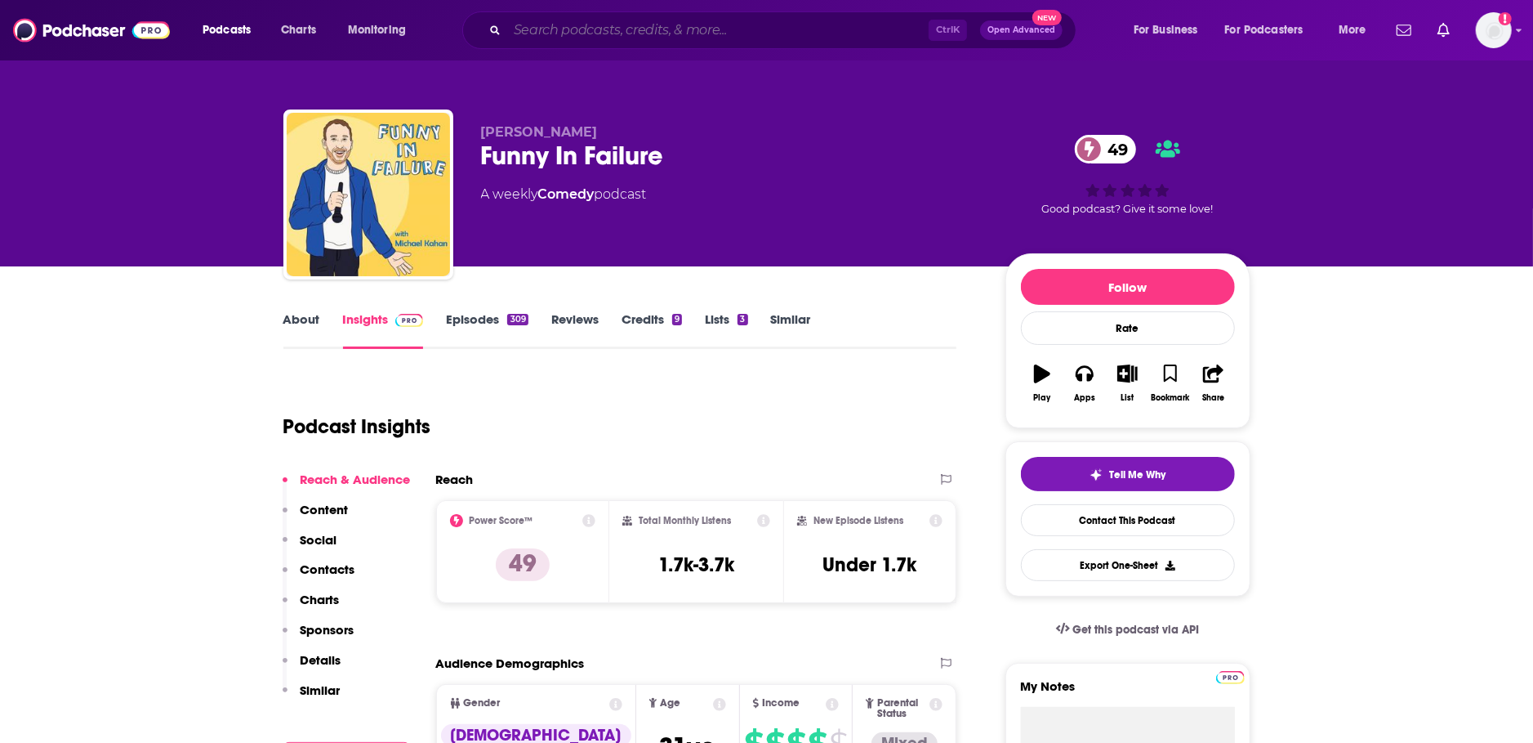
click at [572, 32] on input "Search podcasts, credits, & more..." at bounding box center [718, 30] width 422 height 26
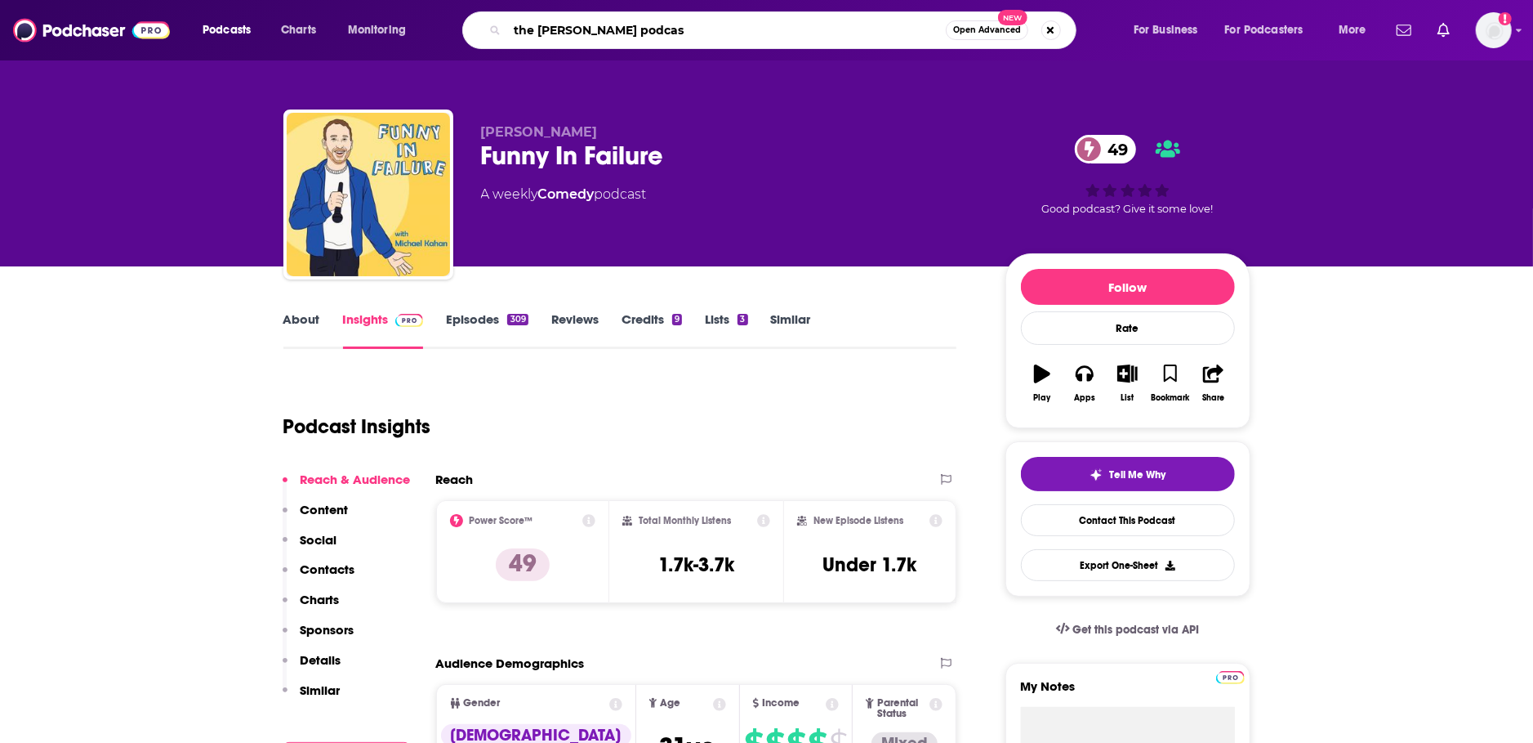
type input "the [PERSON_NAME] podcast"
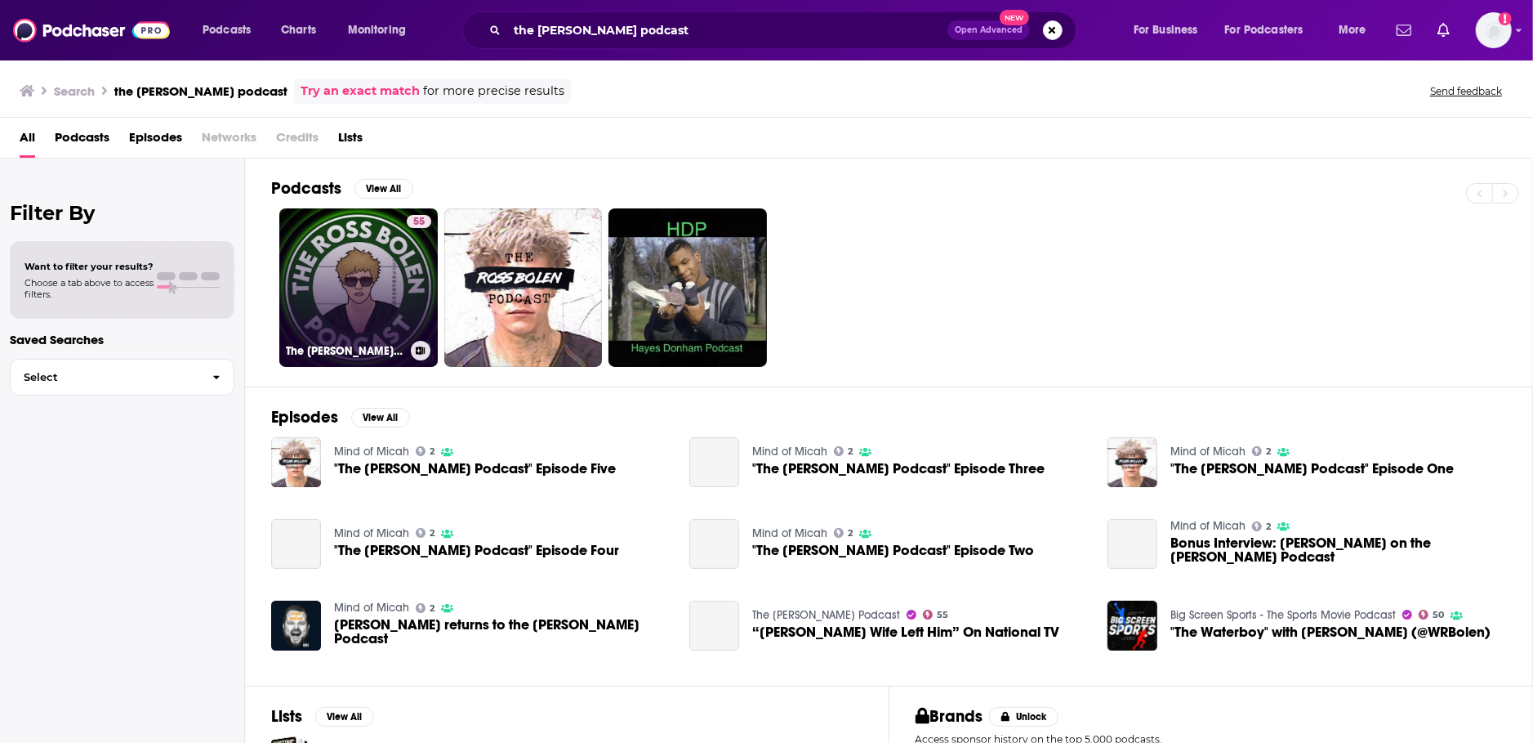
click at [350, 296] on link "55 The [PERSON_NAME] Podcast" at bounding box center [358, 287] width 158 height 158
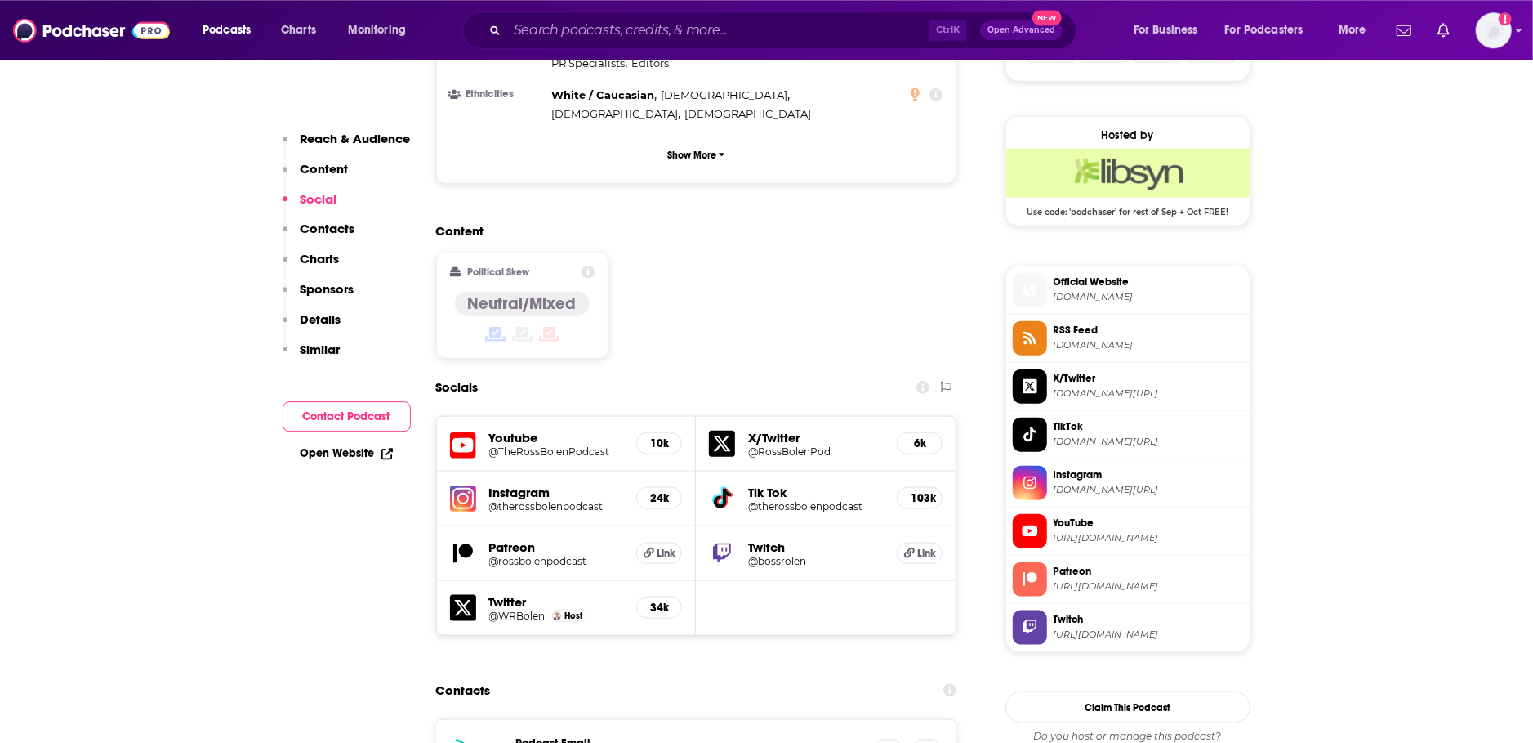
scroll to position [1207, 0]
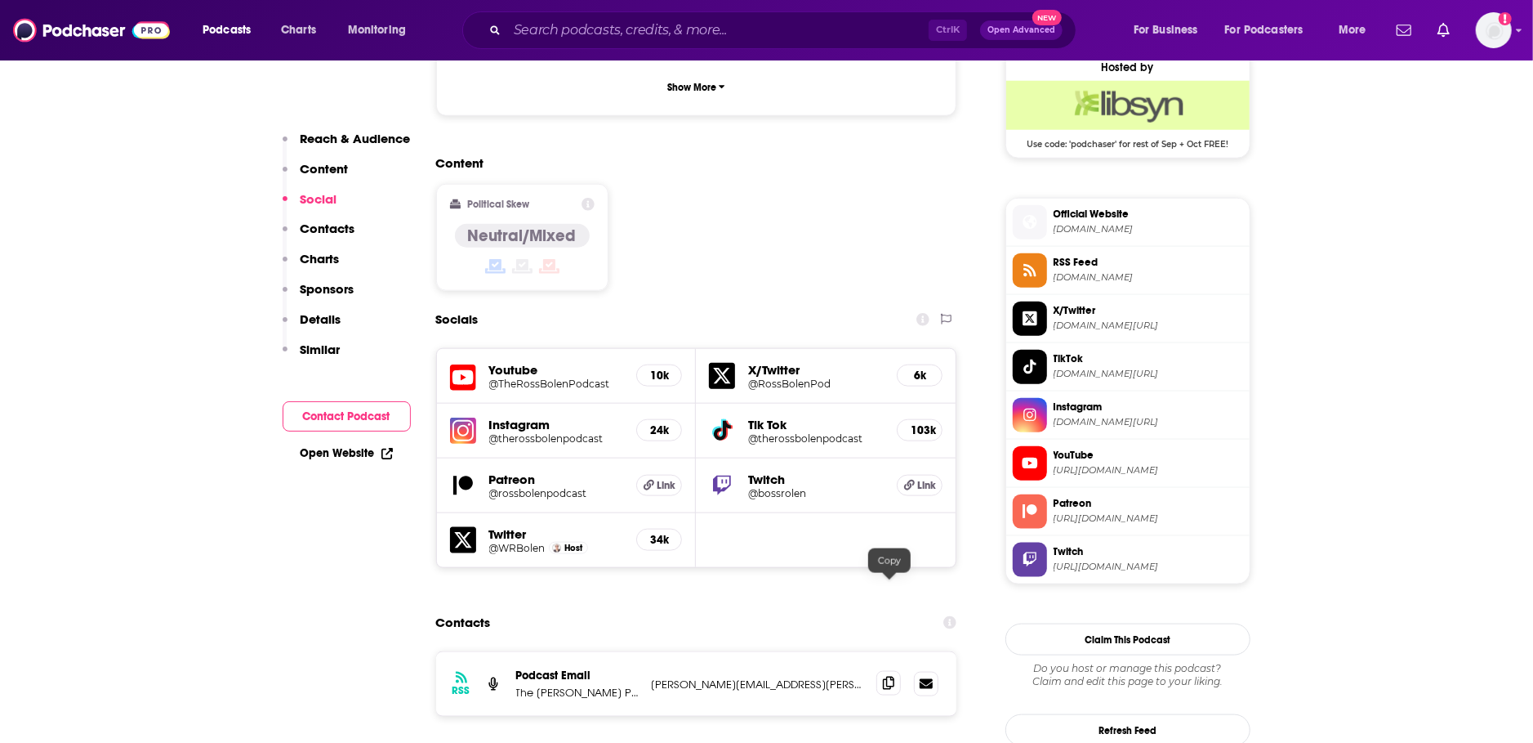
click at [886, 676] on icon at bounding box center [888, 682] width 11 height 13
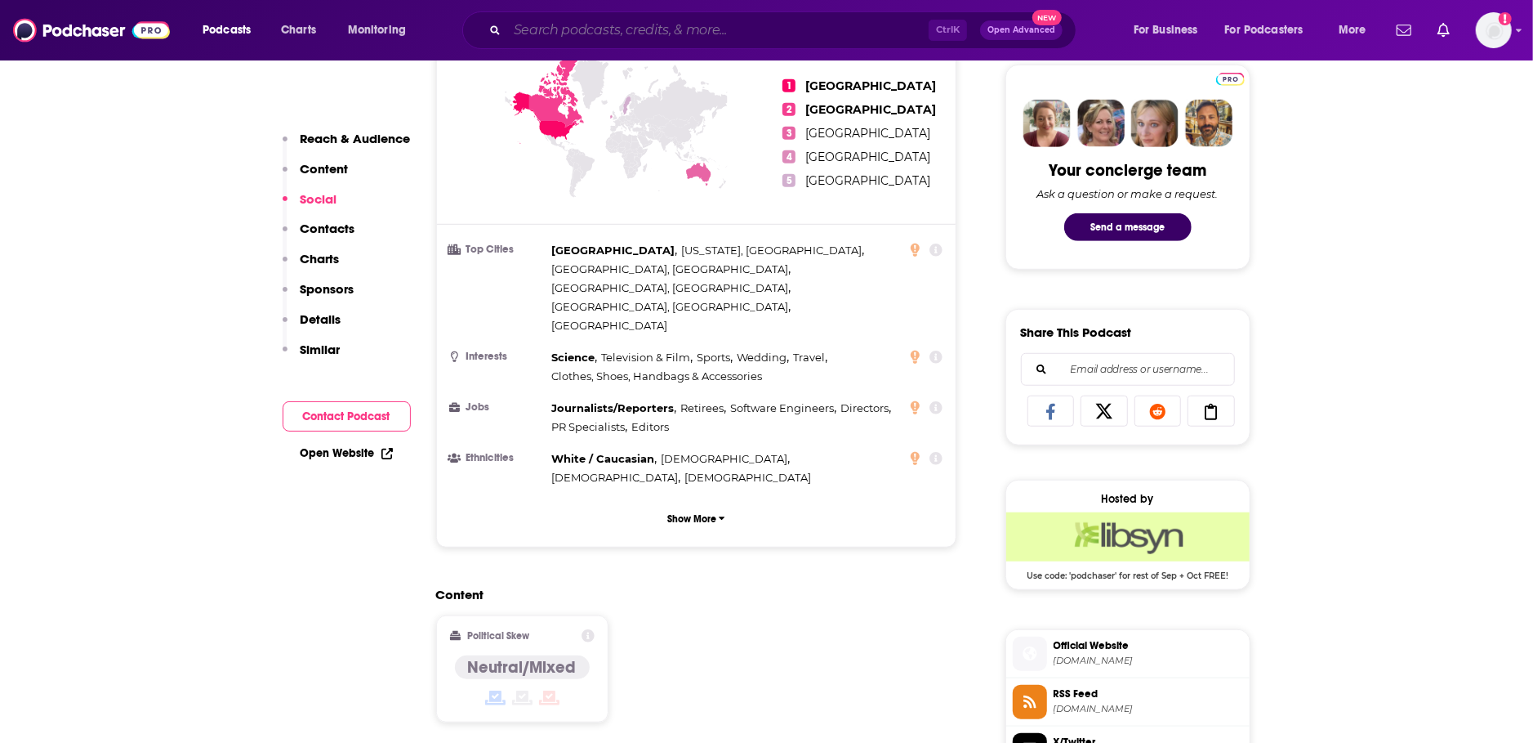
click at [578, 30] on input "Search podcasts, credits, & more..." at bounding box center [718, 30] width 422 height 26
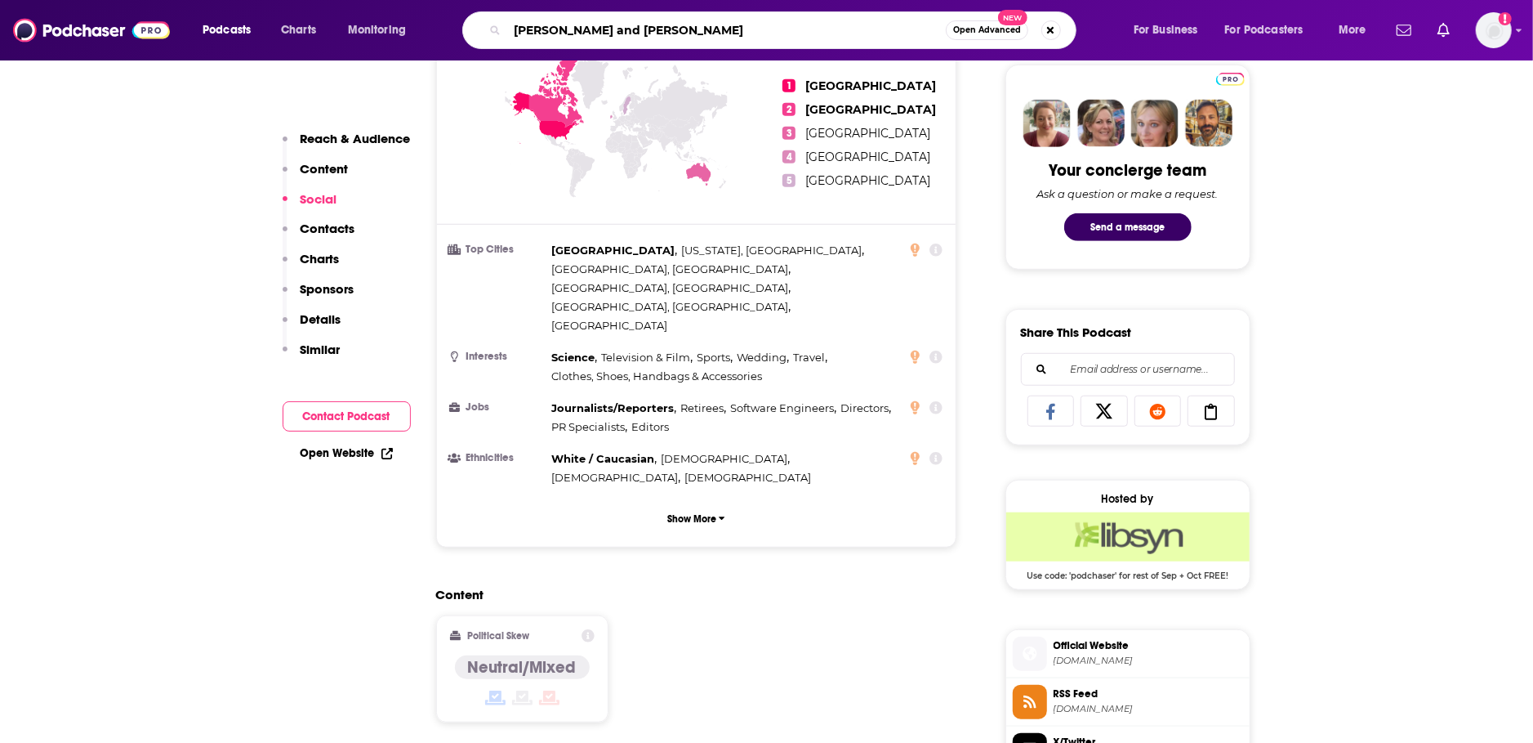
type input "[PERSON_NAME] and [PERSON_NAME] show"
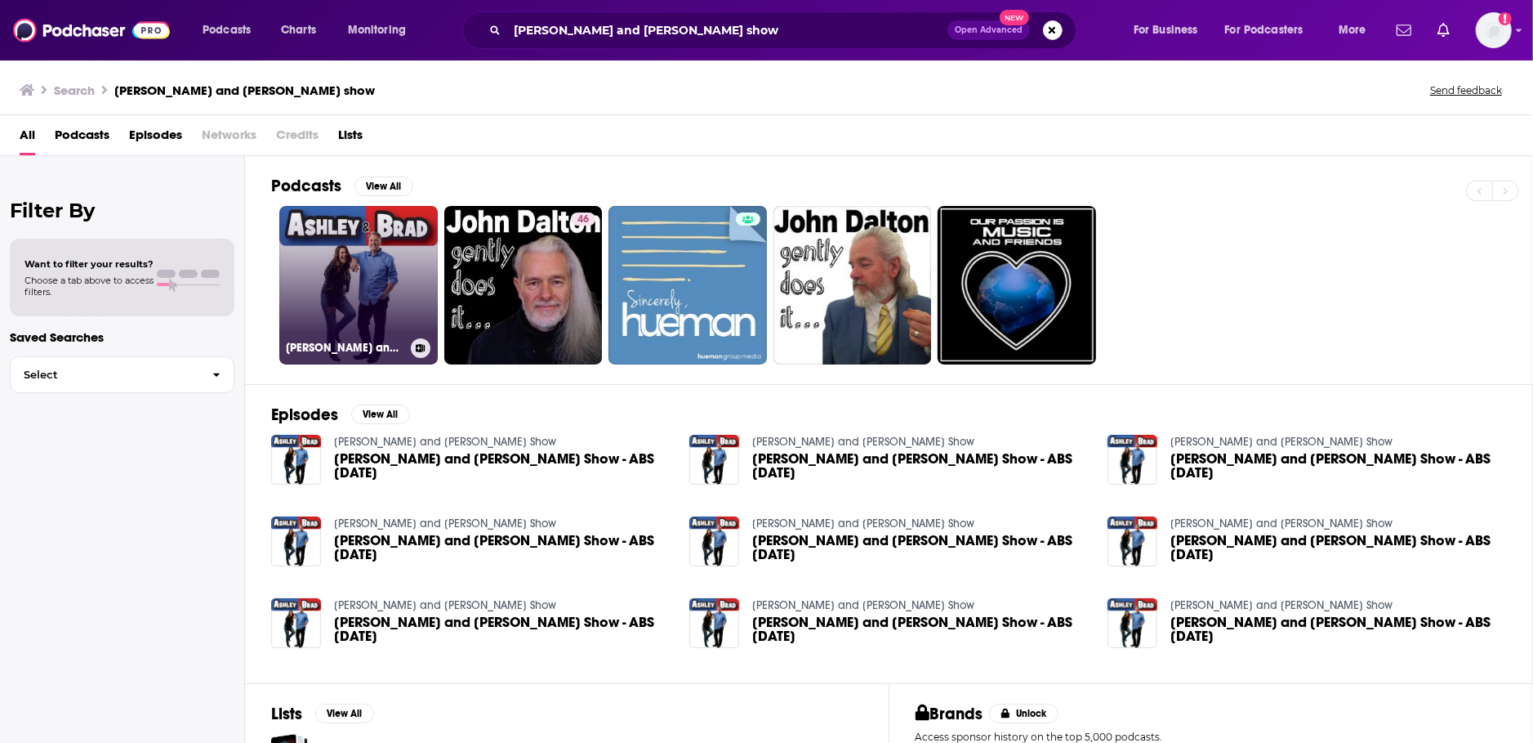
click at [408, 301] on link "[PERSON_NAME] and [PERSON_NAME] Show" at bounding box center [358, 285] width 158 height 158
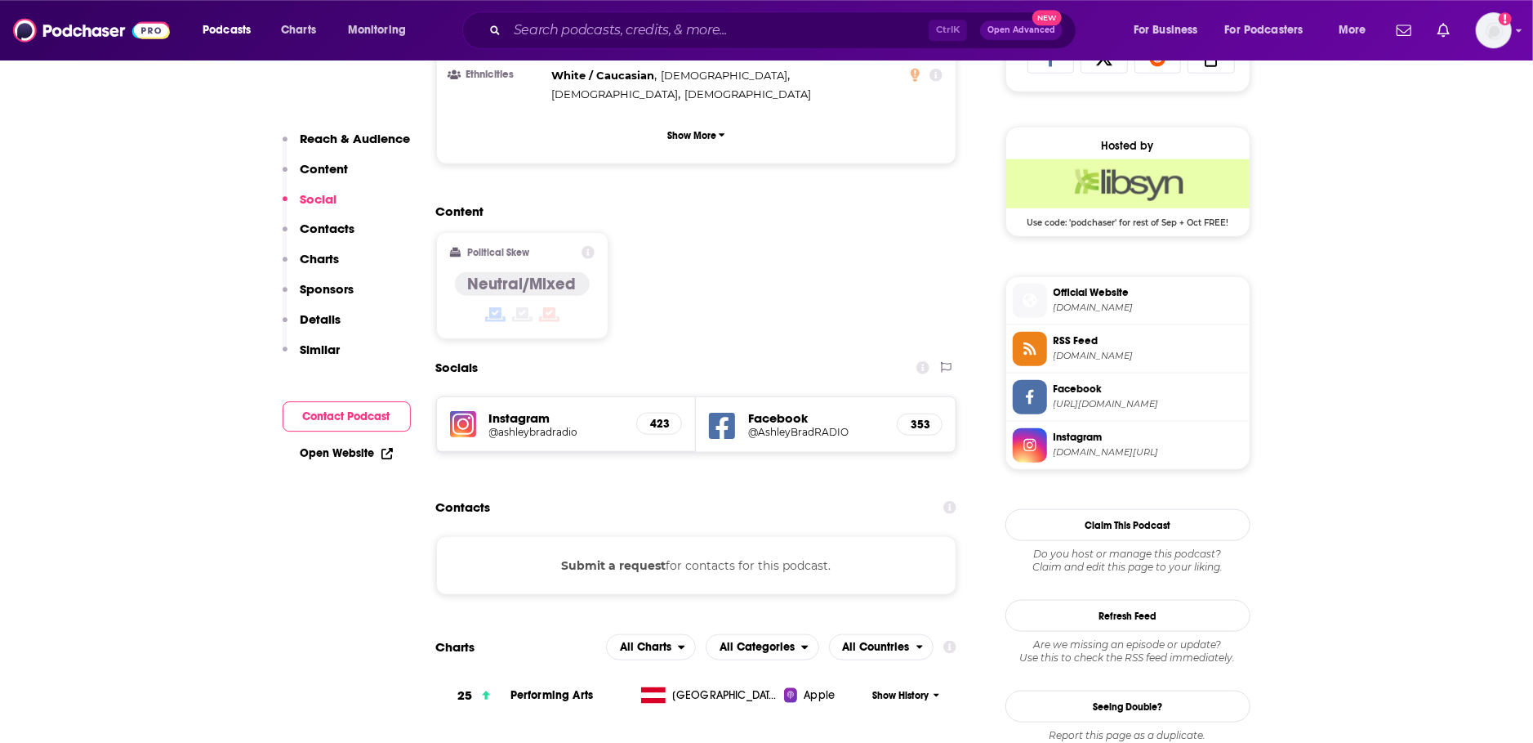
scroll to position [776, 0]
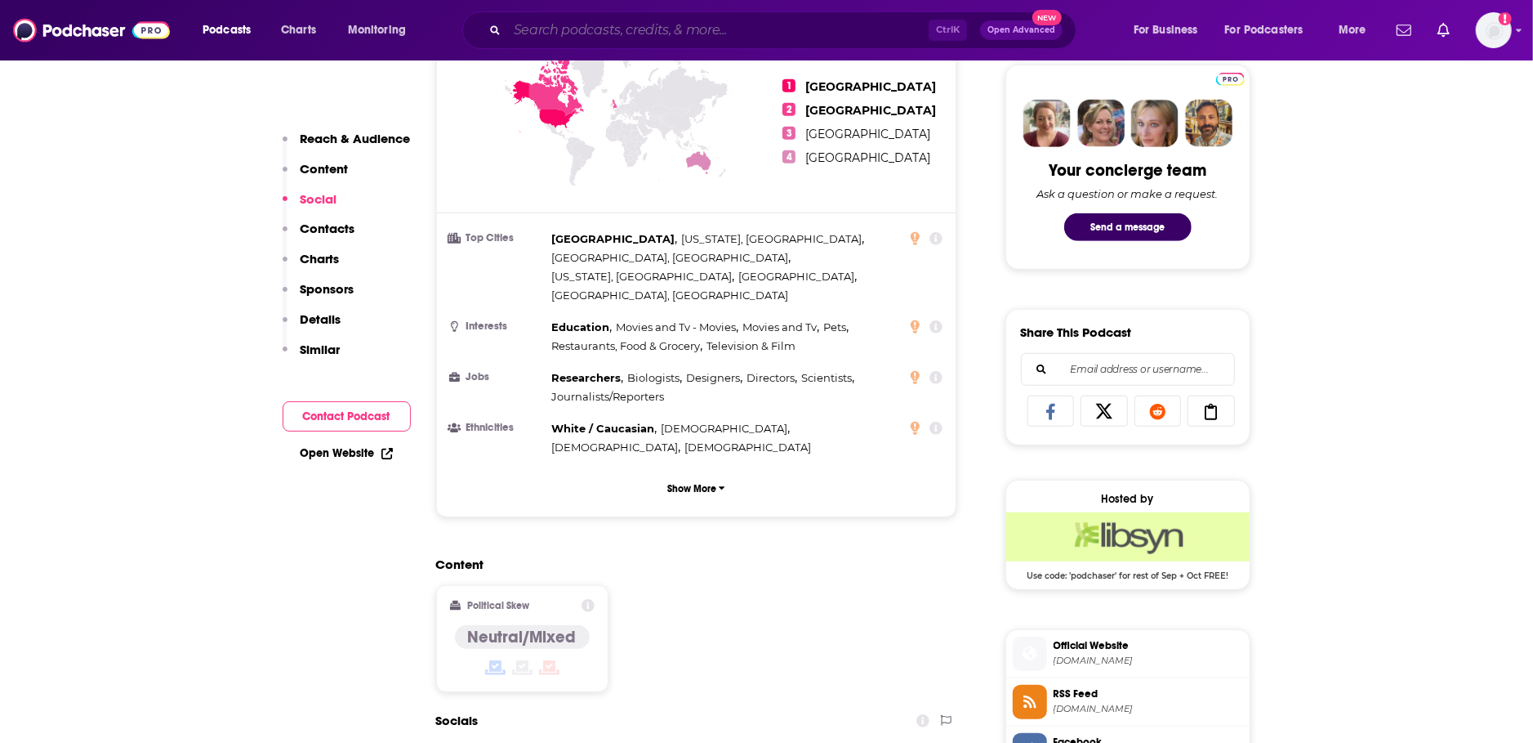
click at [538, 37] on input "Search podcasts, credits, & more..." at bounding box center [718, 30] width 422 height 26
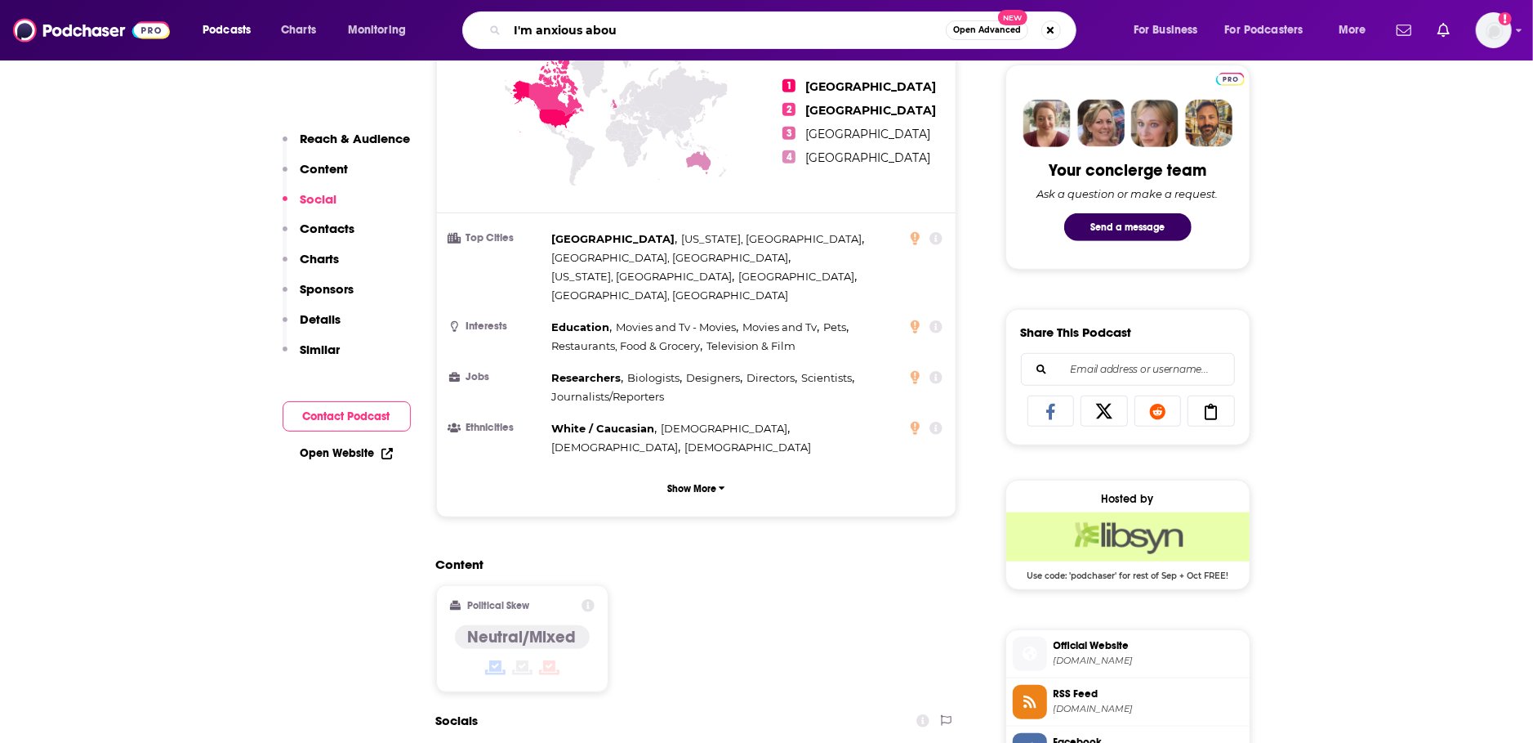
type input "I'm anxious about"
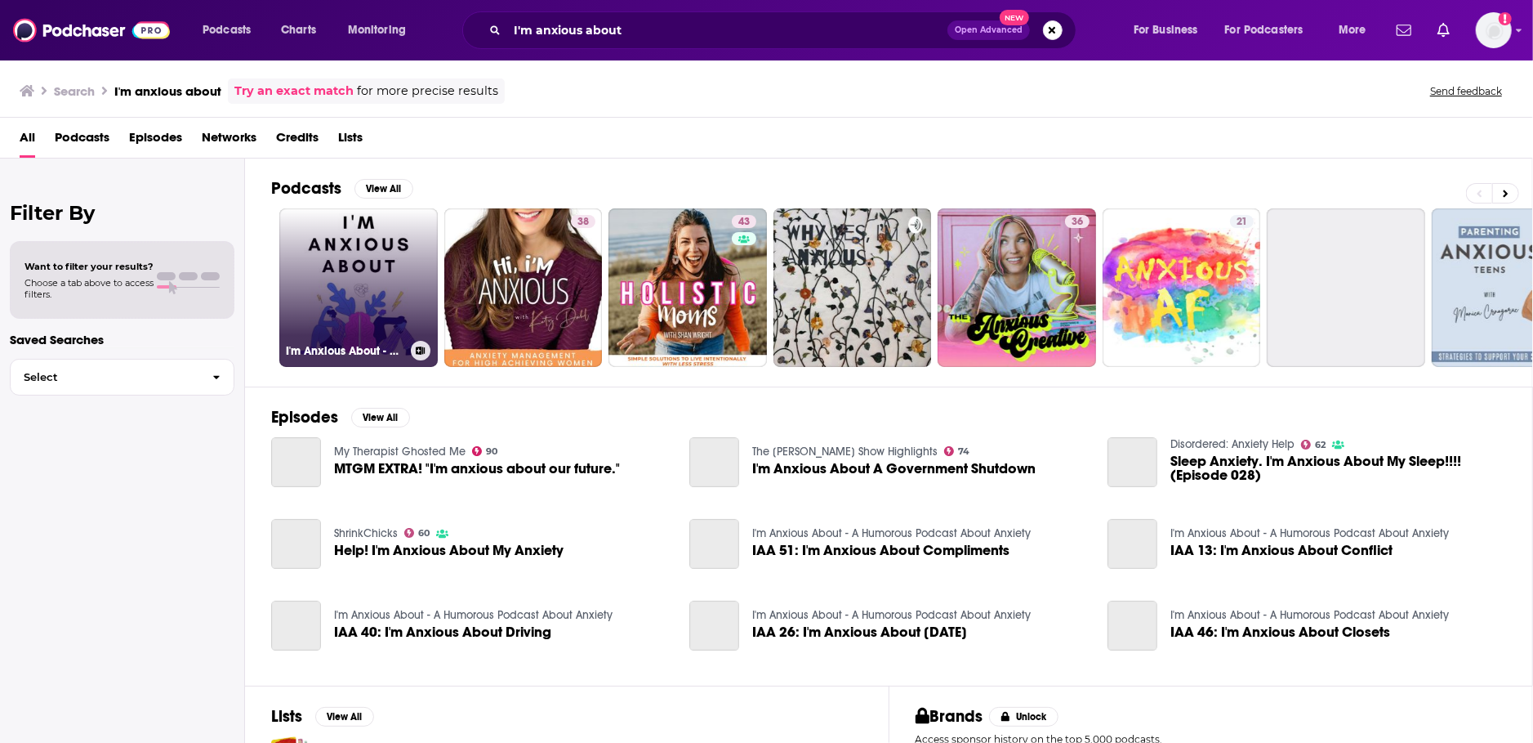
click at [387, 264] on link "I'm Anxious About - A Humorous Podcast About Anxiety" at bounding box center [358, 287] width 158 height 158
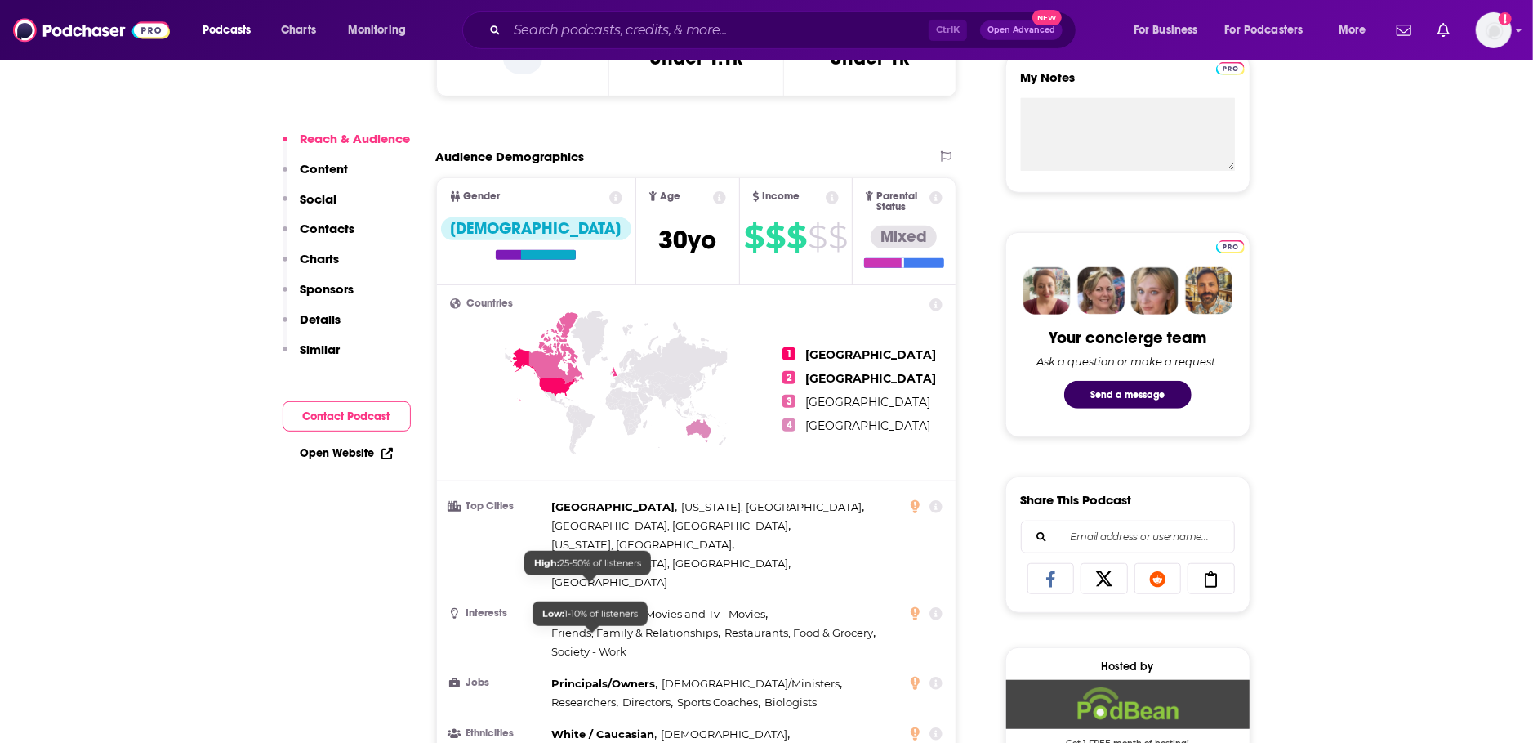
scroll to position [1121, 0]
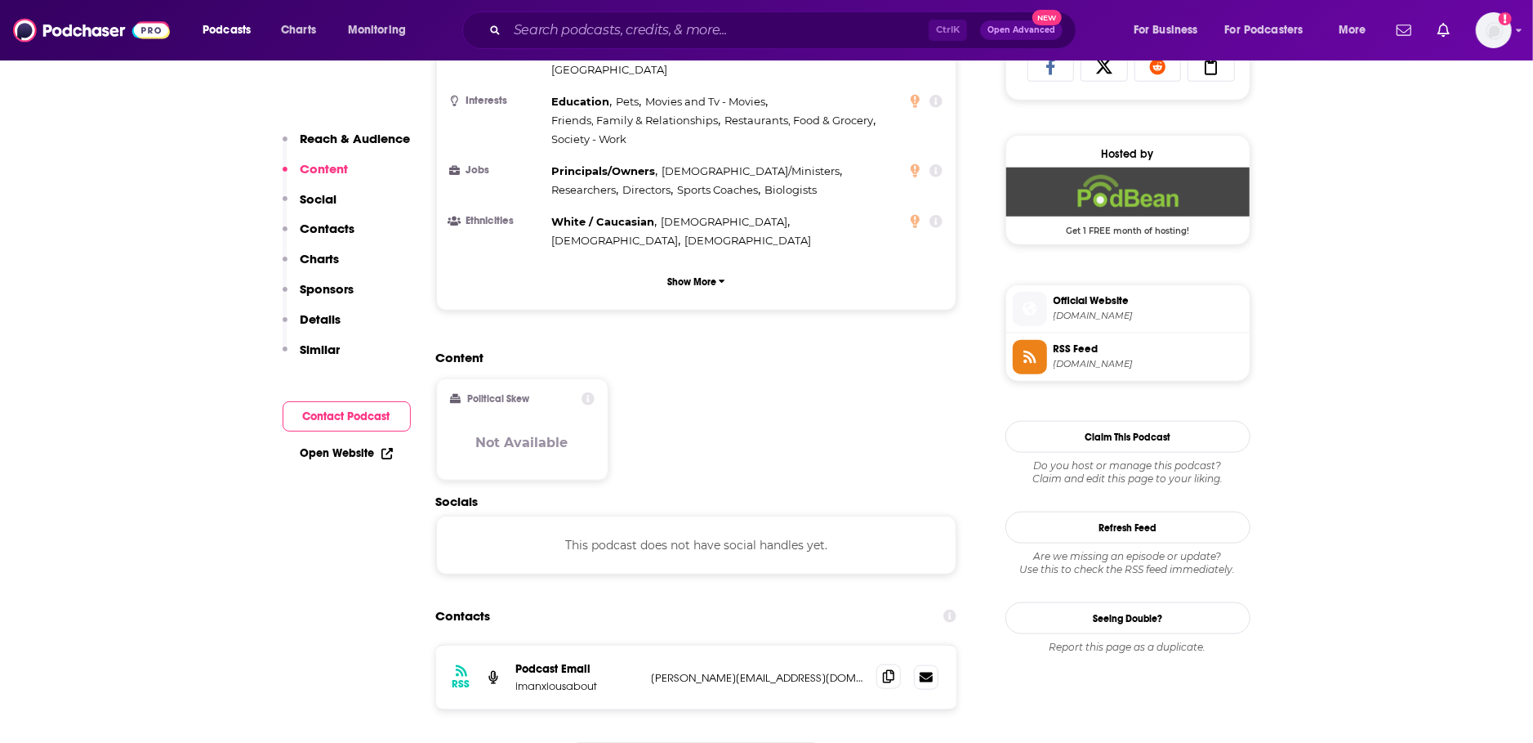
click at [889, 670] on icon at bounding box center [888, 676] width 11 height 13
click at [576, 37] on input "Search podcasts, credits, & more..." at bounding box center [718, 30] width 422 height 26
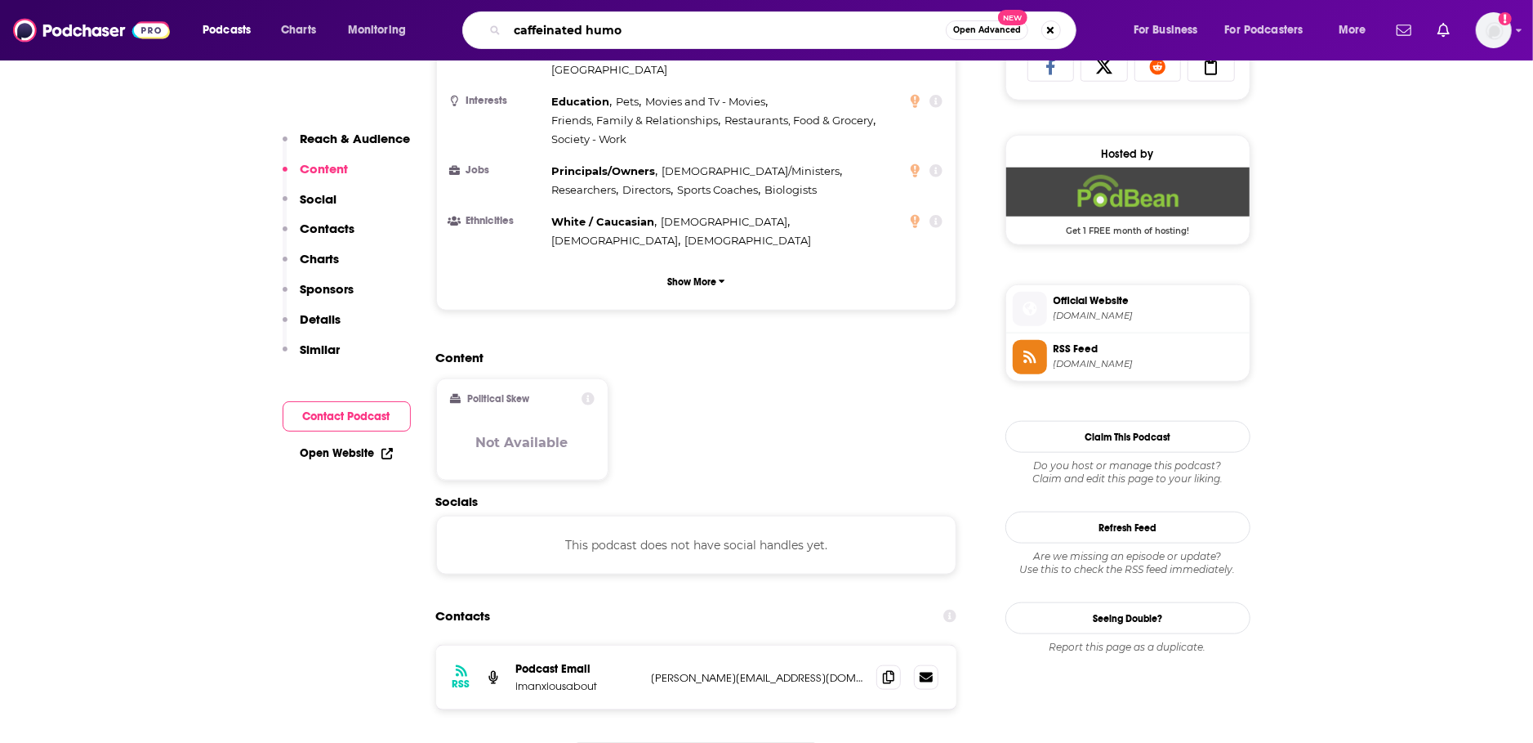
type input "caffeinated humor"
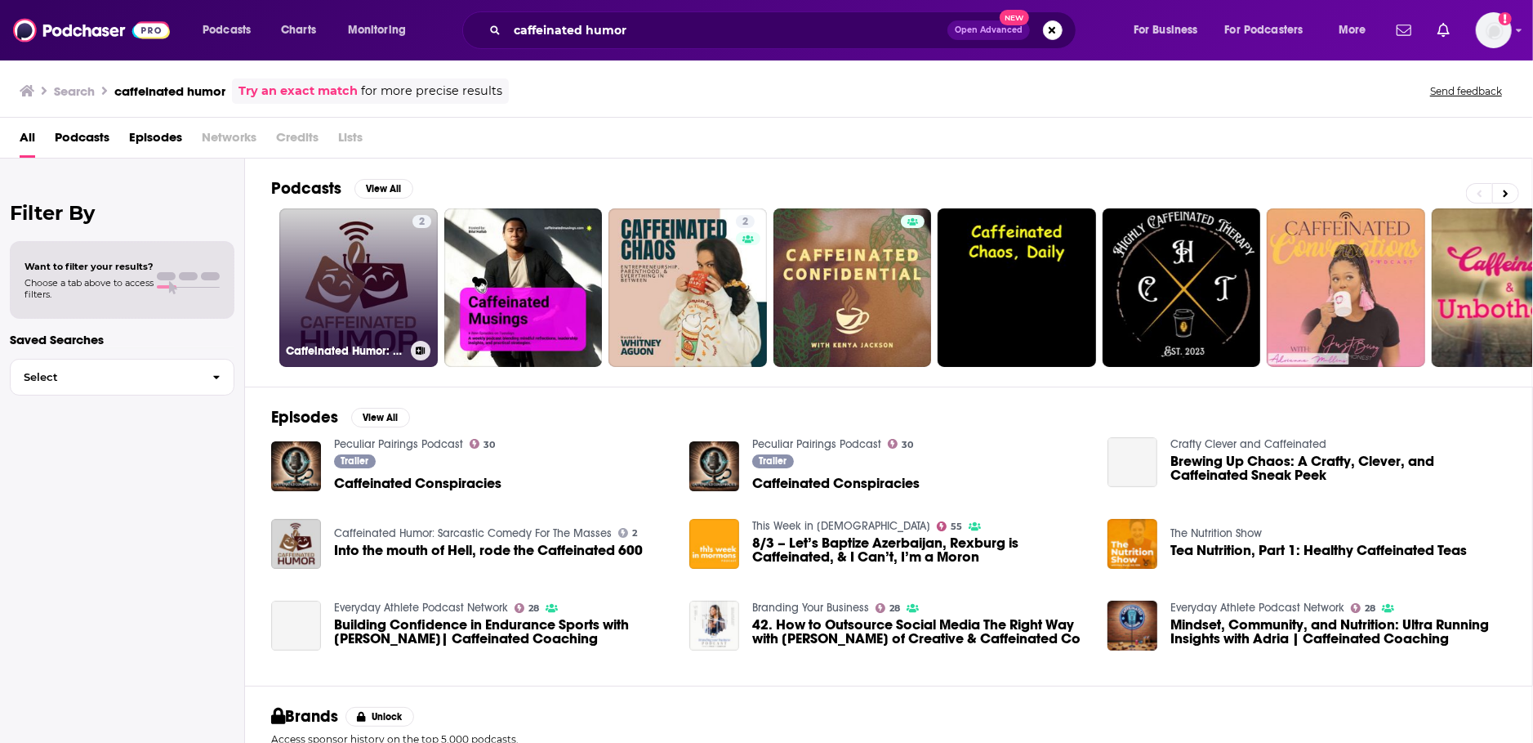
click at [317, 291] on link "2 Caffeinated Humor: Sarcastic Comedy For The Masses" at bounding box center [358, 287] width 158 height 158
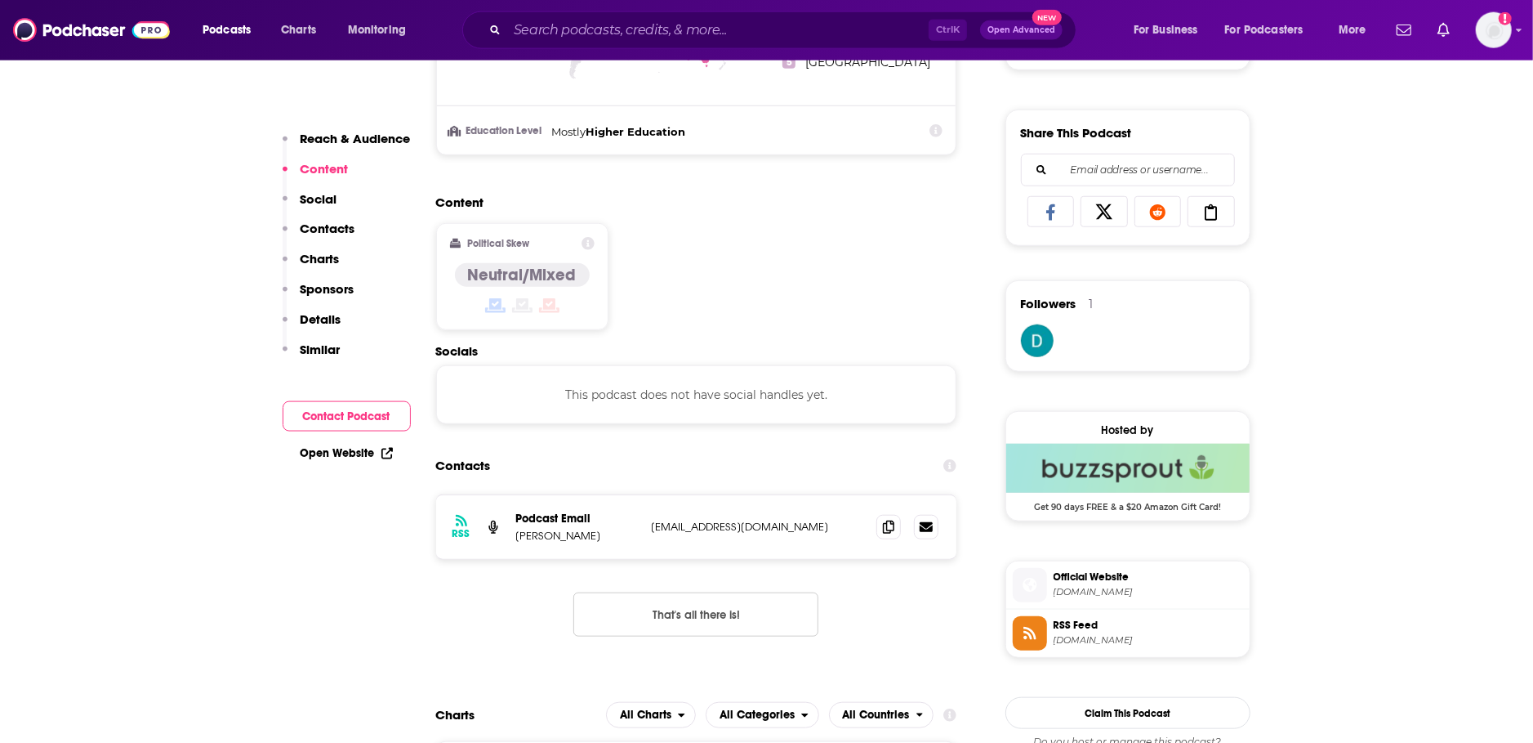
scroll to position [1035, 0]
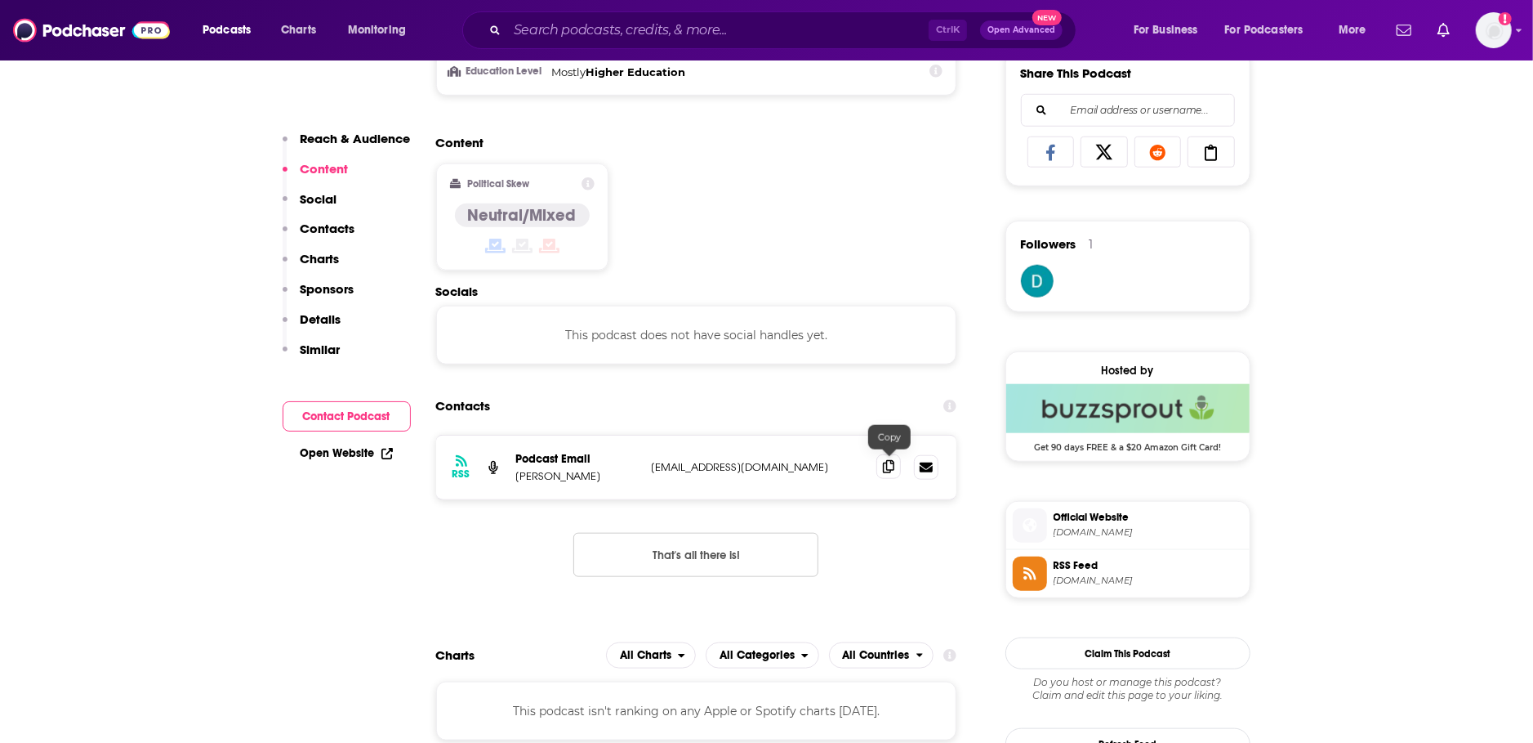
click at [891, 462] on icon at bounding box center [888, 466] width 11 height 13
click at [571, 36] on input "Search podcasts, credits, & more..." at bounding box center [718, 30] width 422 height 26
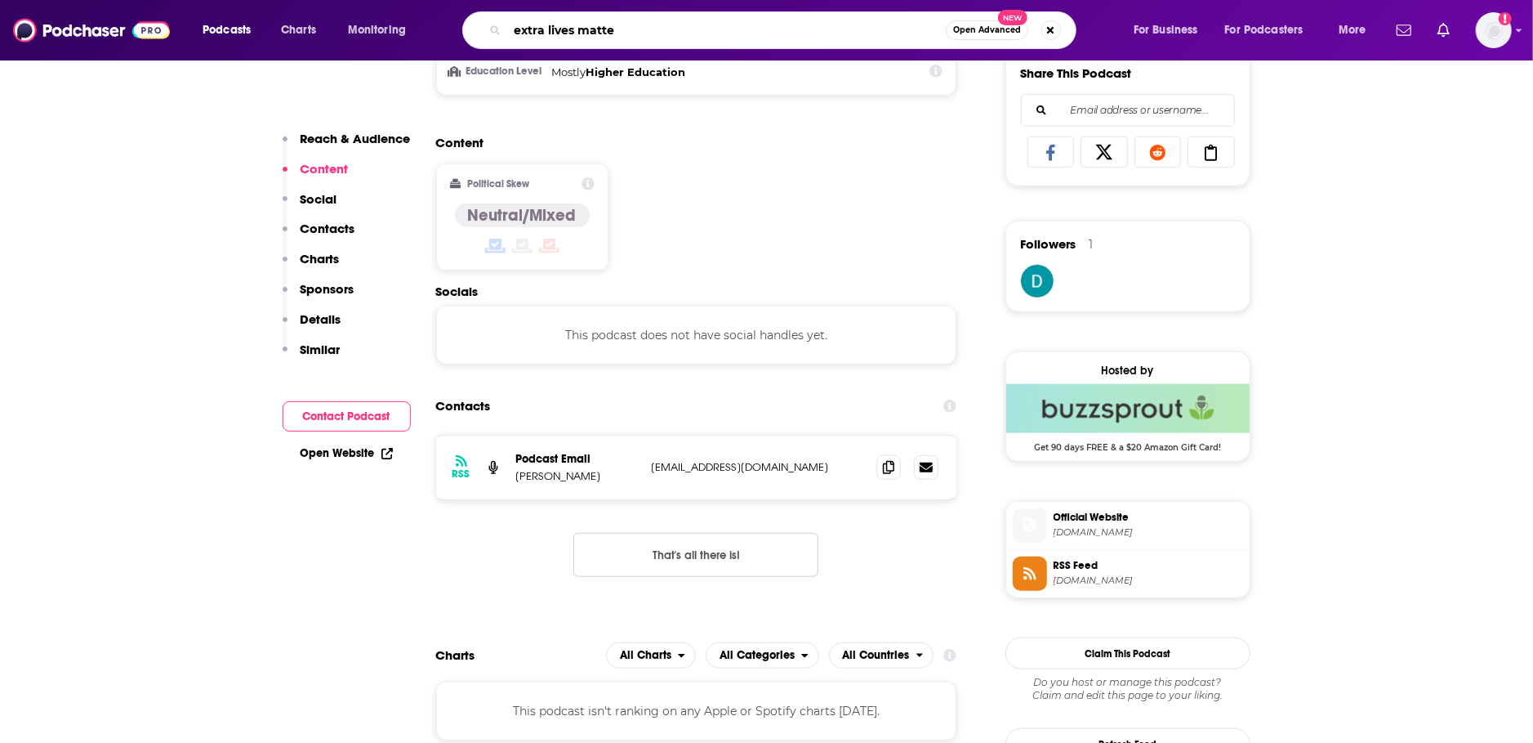
type input "extra lives matter"
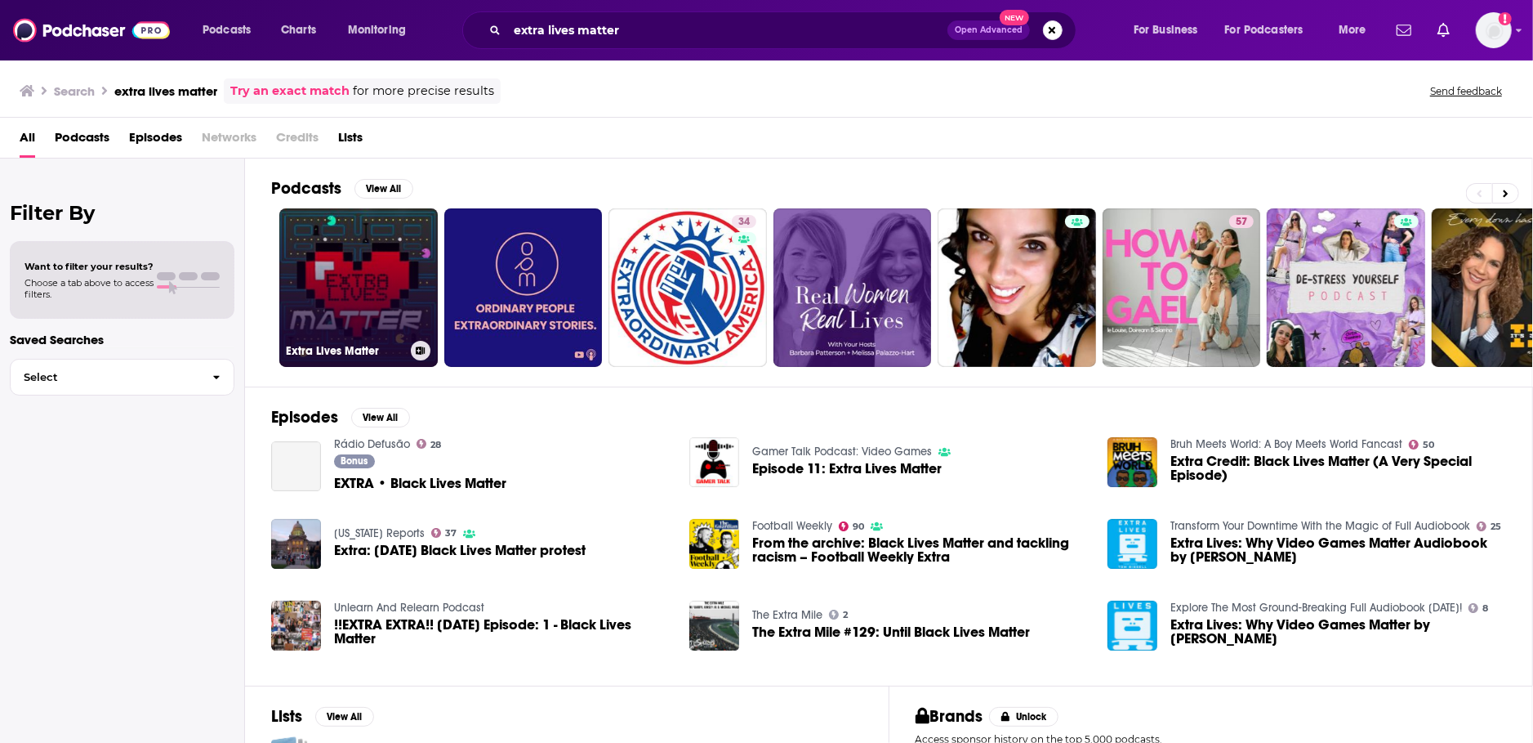
click at [347, 266] on link "Extra Lives Matter" at bounding box center [358, 287] width 158 height 158
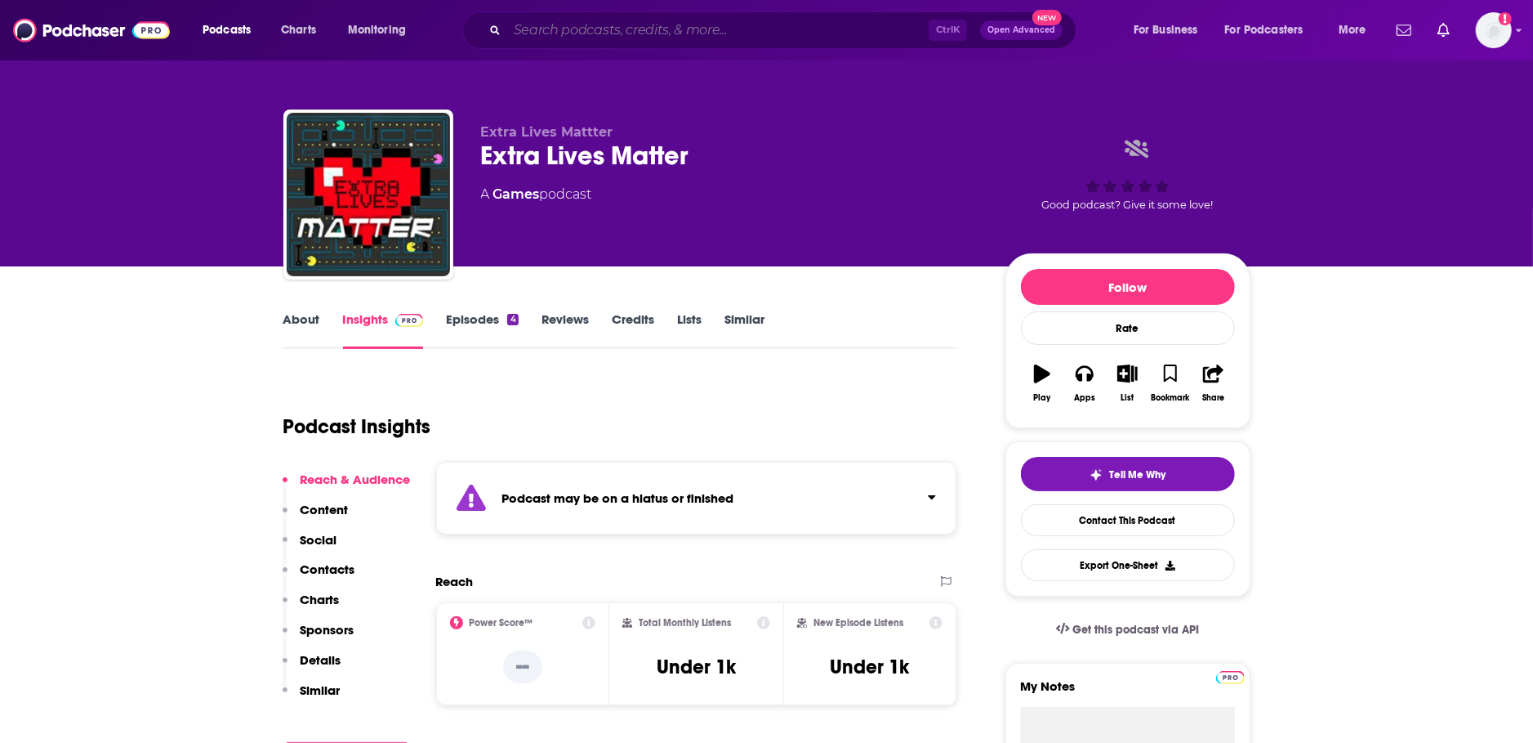
click at [522, 29] on input "Search podcasts, credits, & more..." at bounding box center [718, 30] width 422 height 26
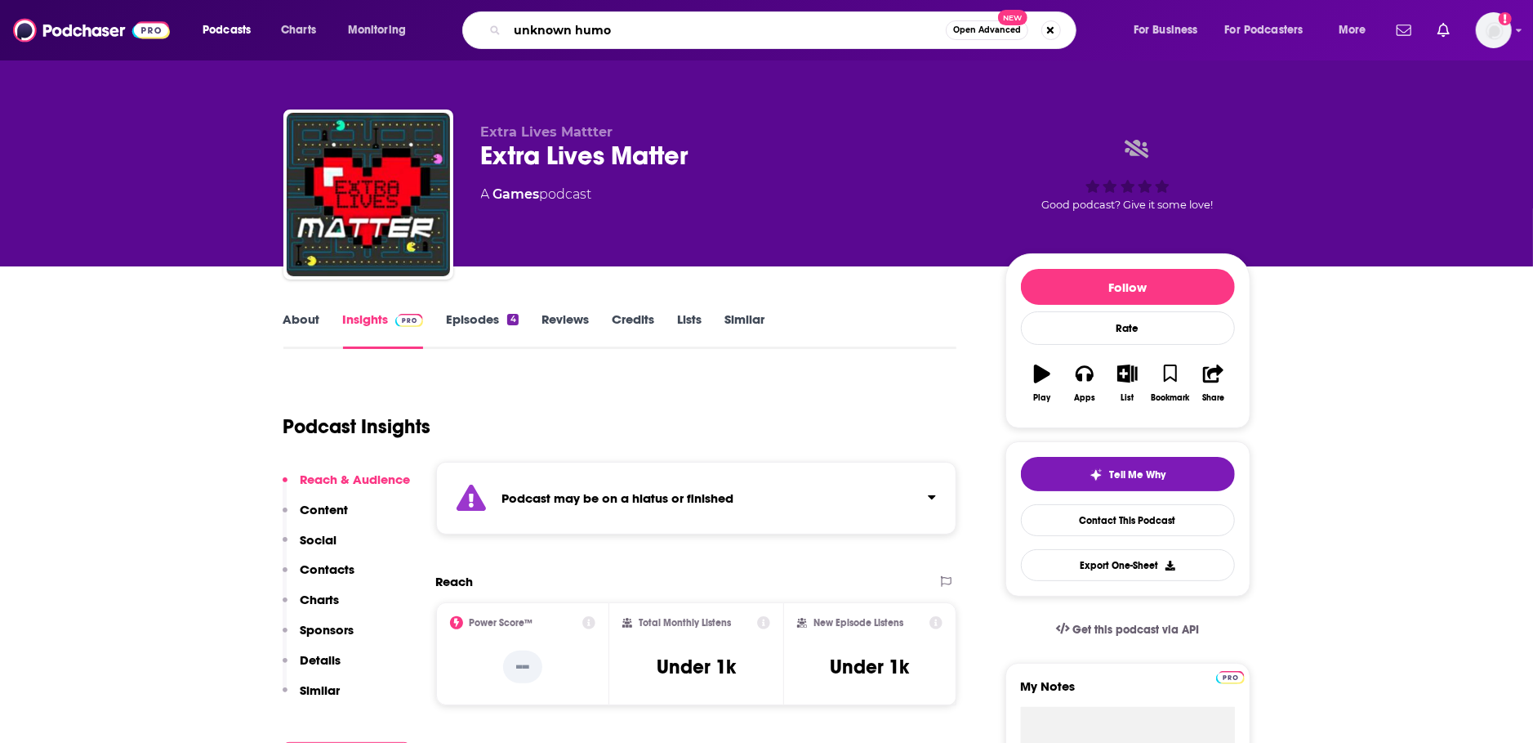
type input "unknown humor"
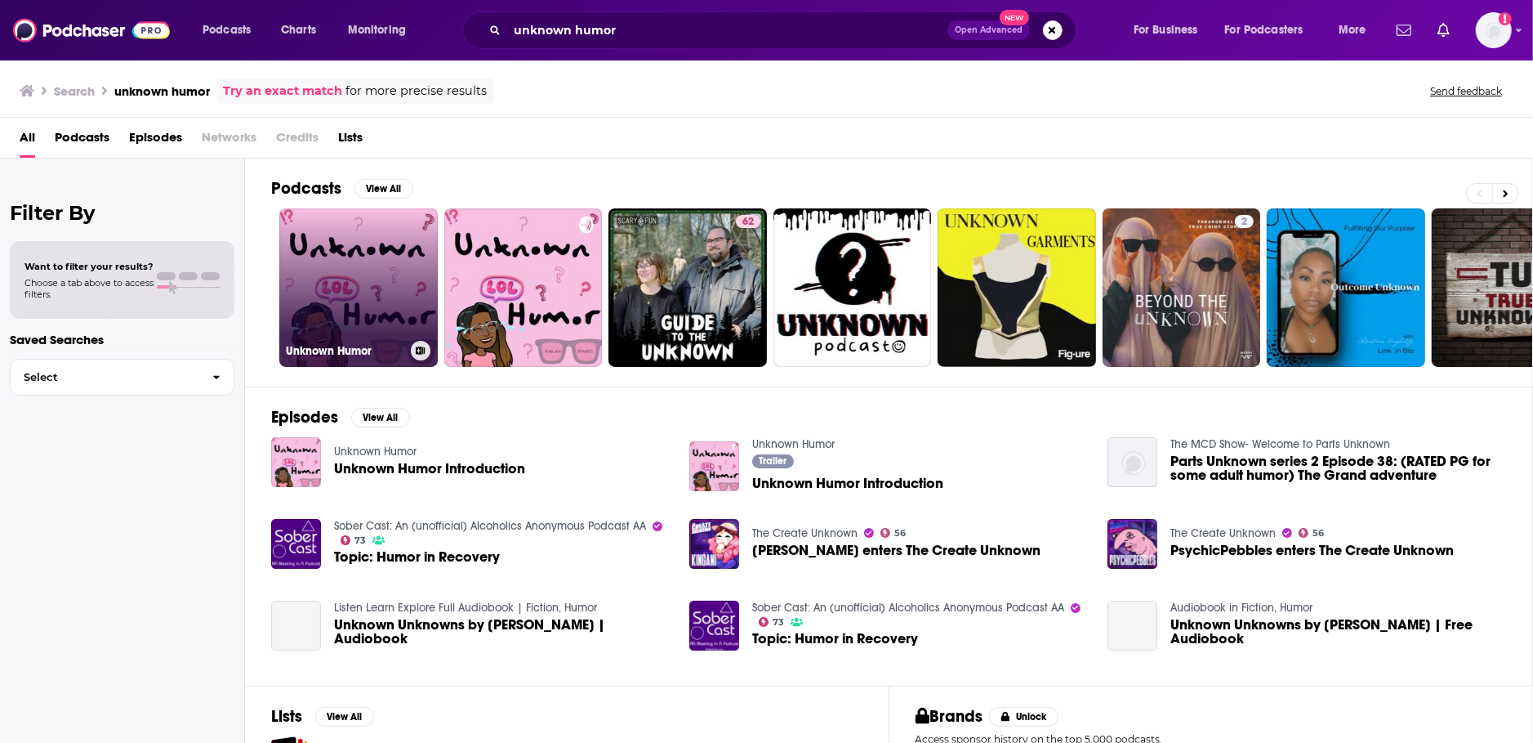
click at [342, 264] on link "Unknown Humor" at bounding box center [358, 287] width 158 height 158
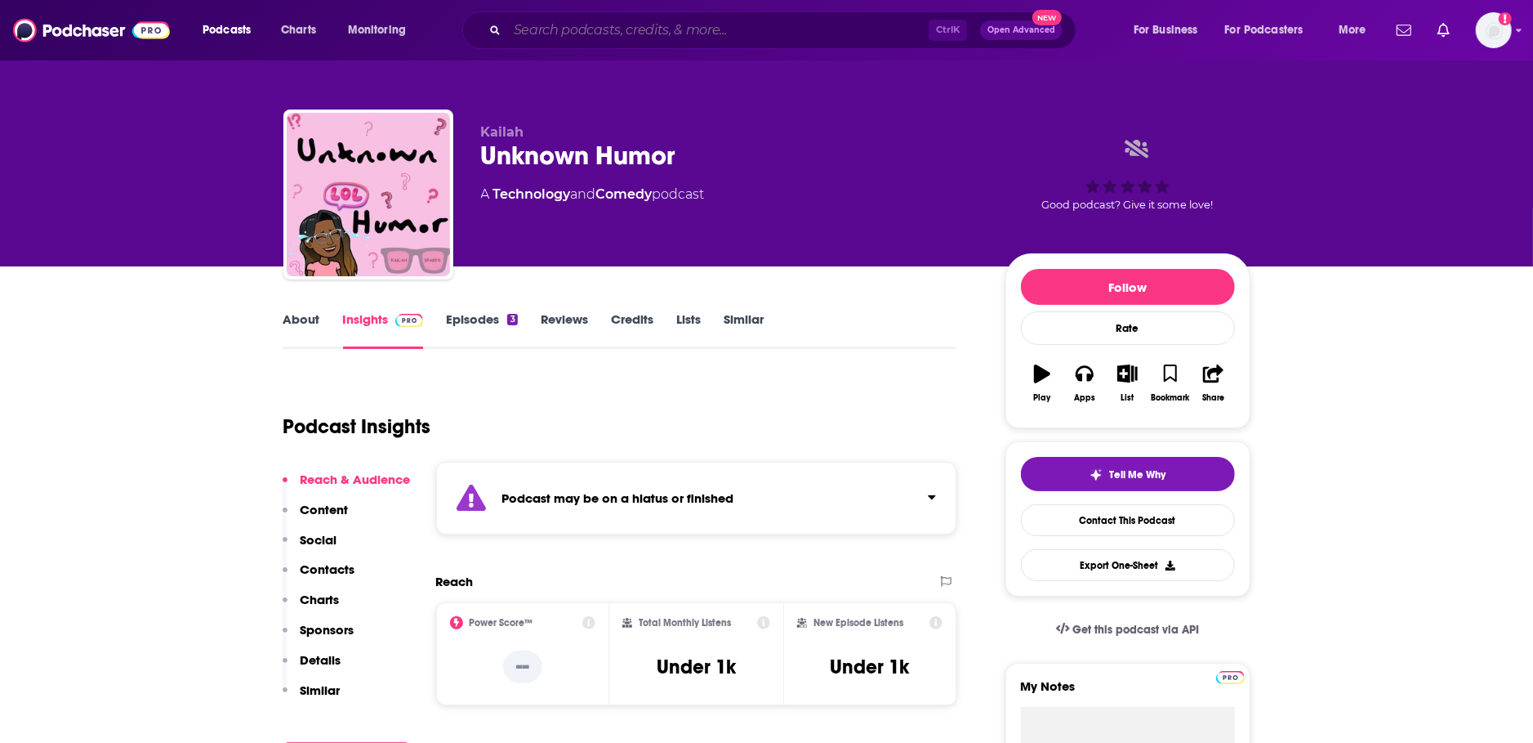
click at [547, 29] on input "Search podcasts, credits, & more..." at bounding box center [718, 30] width 422 height 26
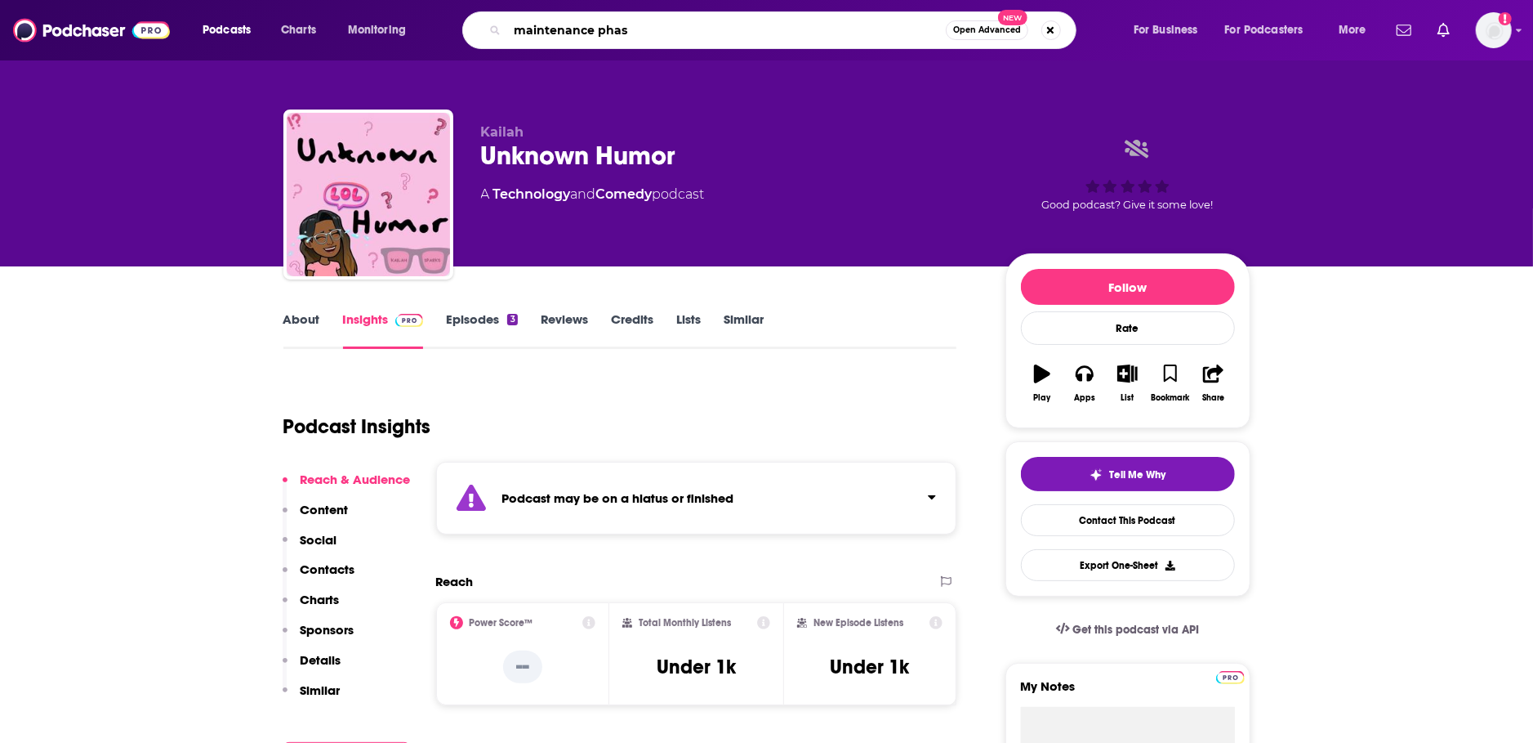
type input "maintenance phase"
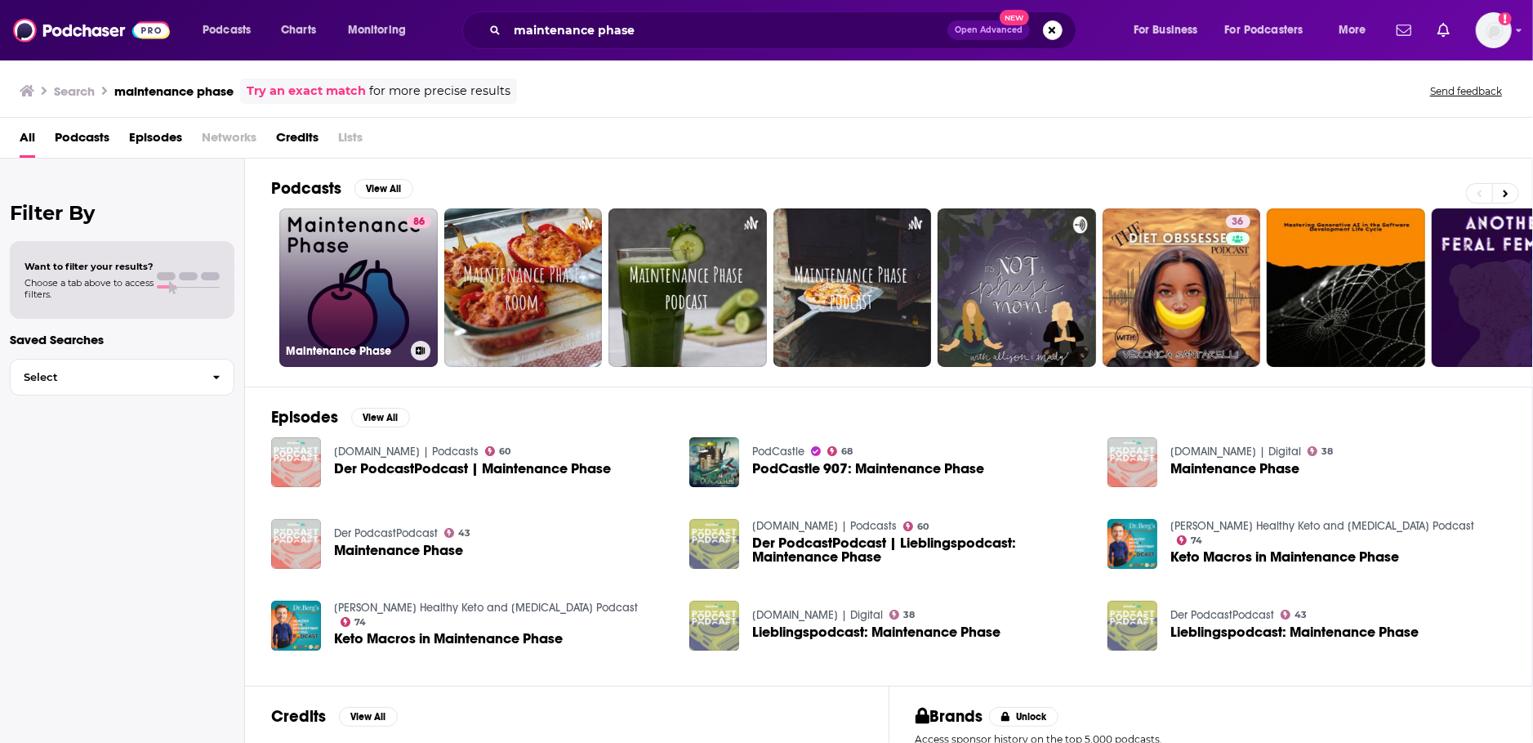
click at [369, 251] on link "86 Maintenance Phase" at bounding box center [358, 287] width 158 height 158
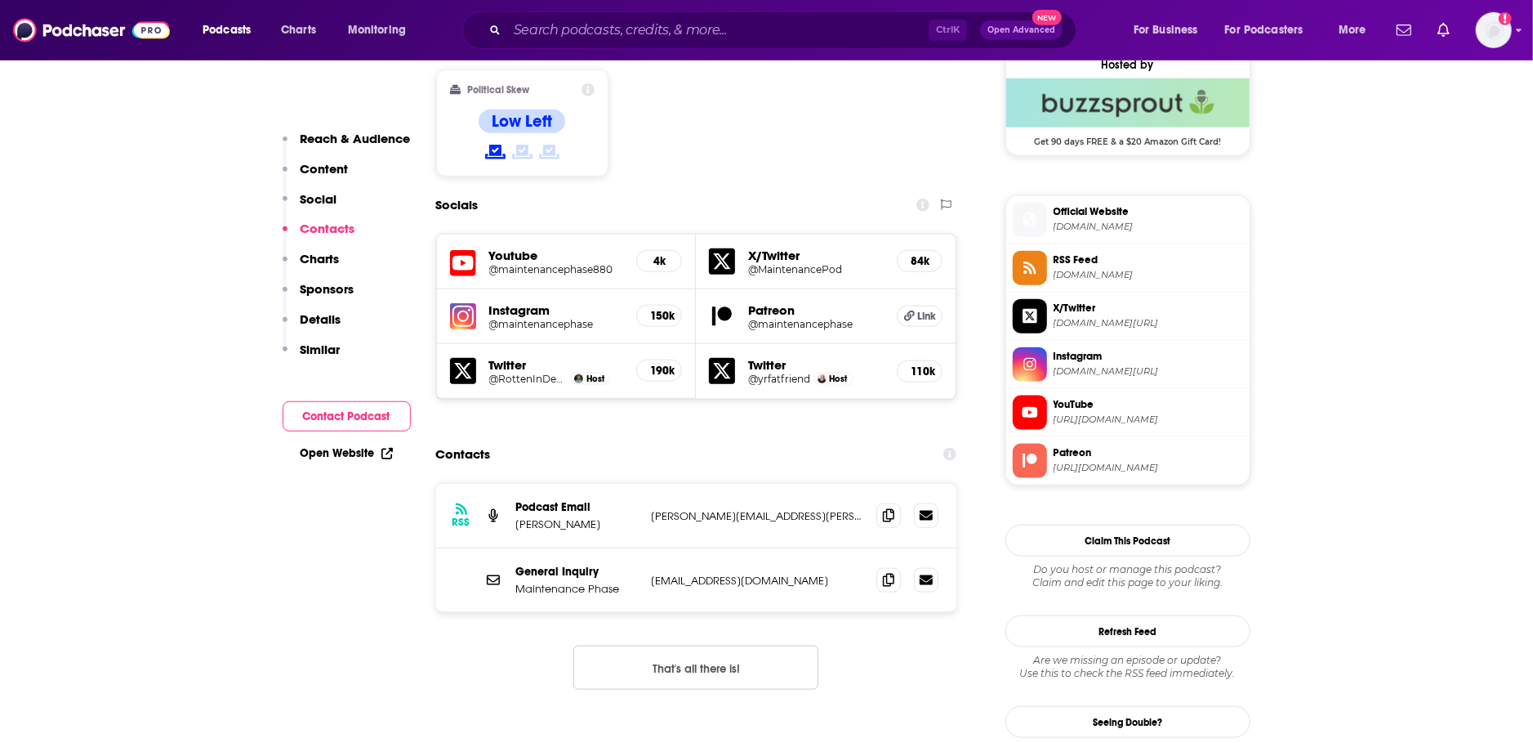
scroll to position [1380, 0]
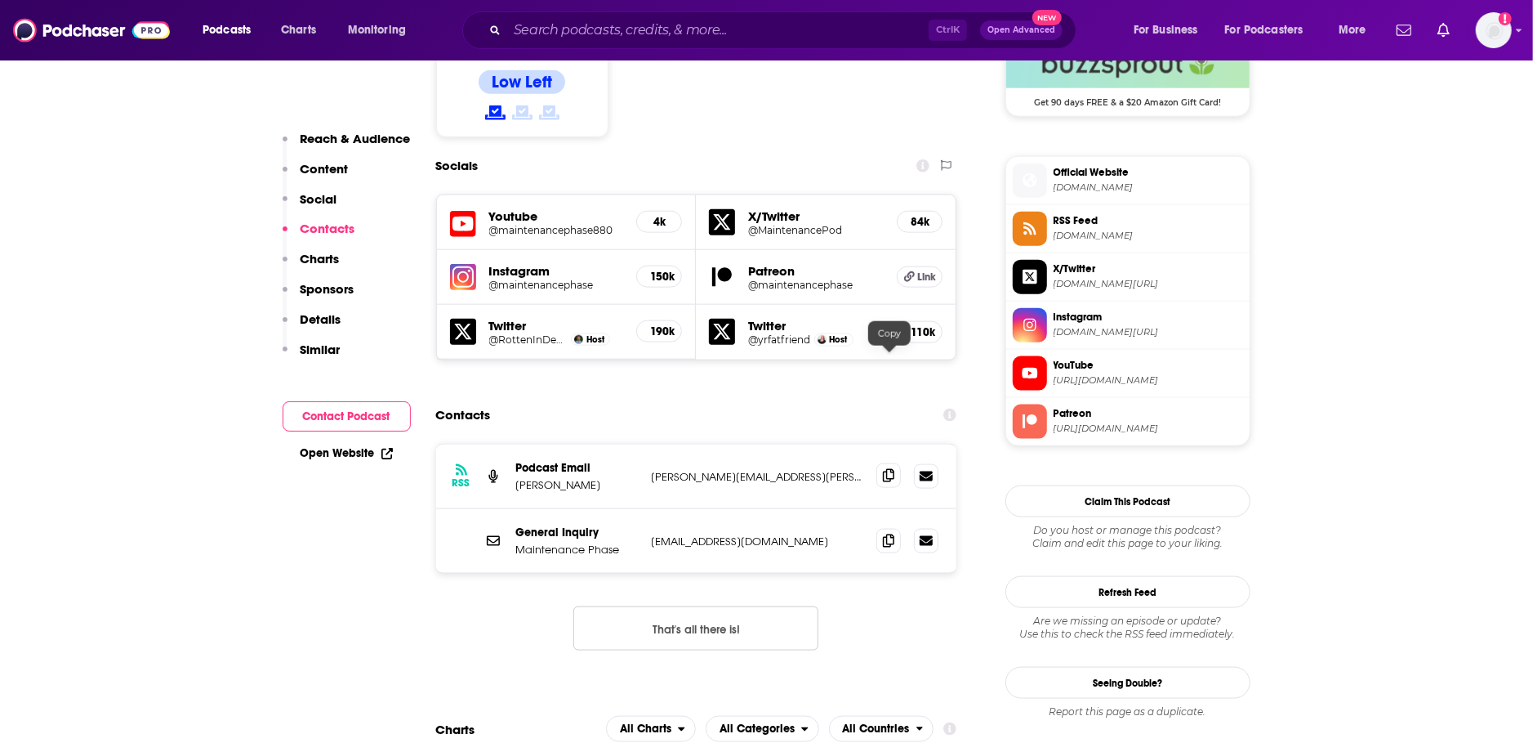
click at [886, 469] on icon at bounding box center [888, 475] width 11 height 13
click at [892, 533] on icon at bounding box center [888, 539] width 11 height 13
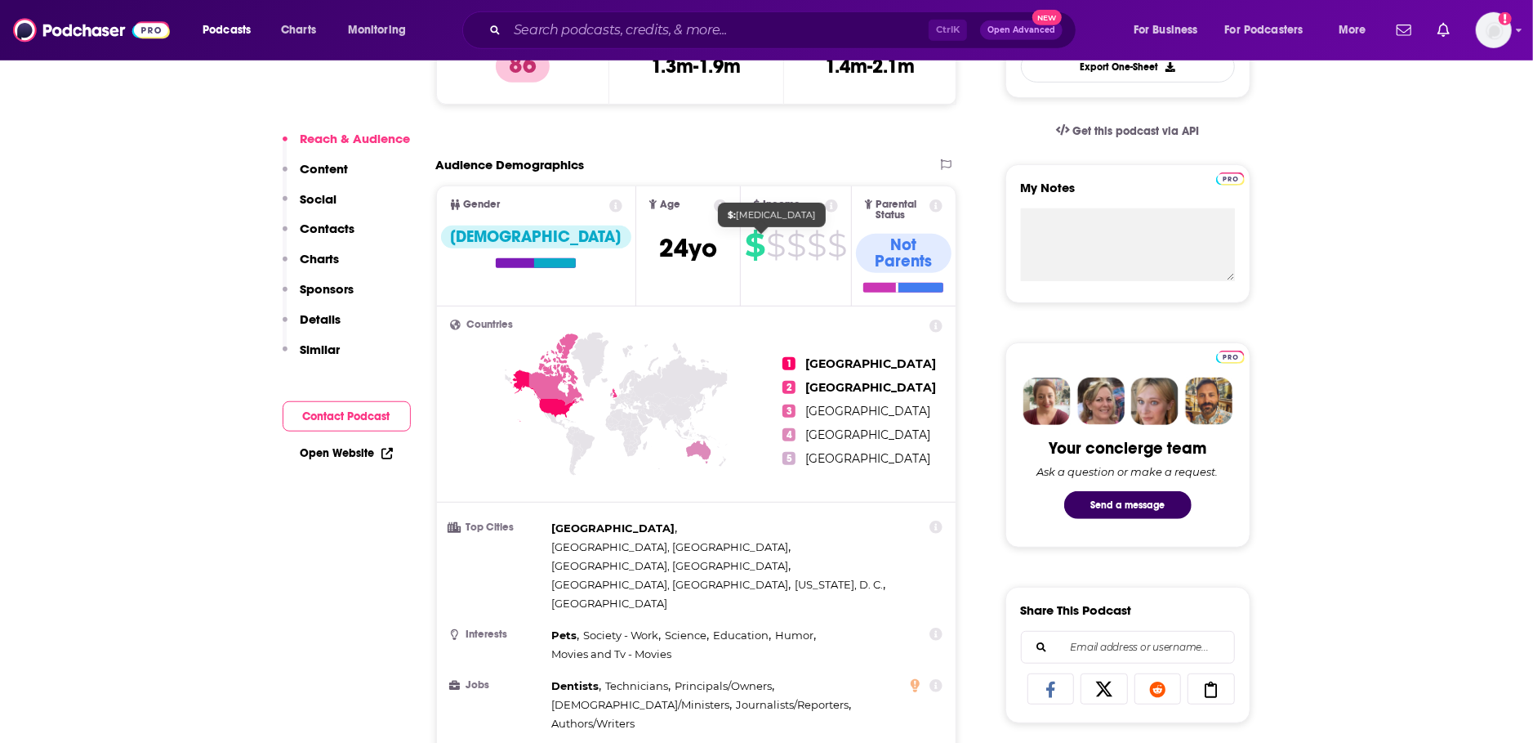
scroll to position [517, 0]
